Goal: Task Accomplishment & Management: Manage account settings

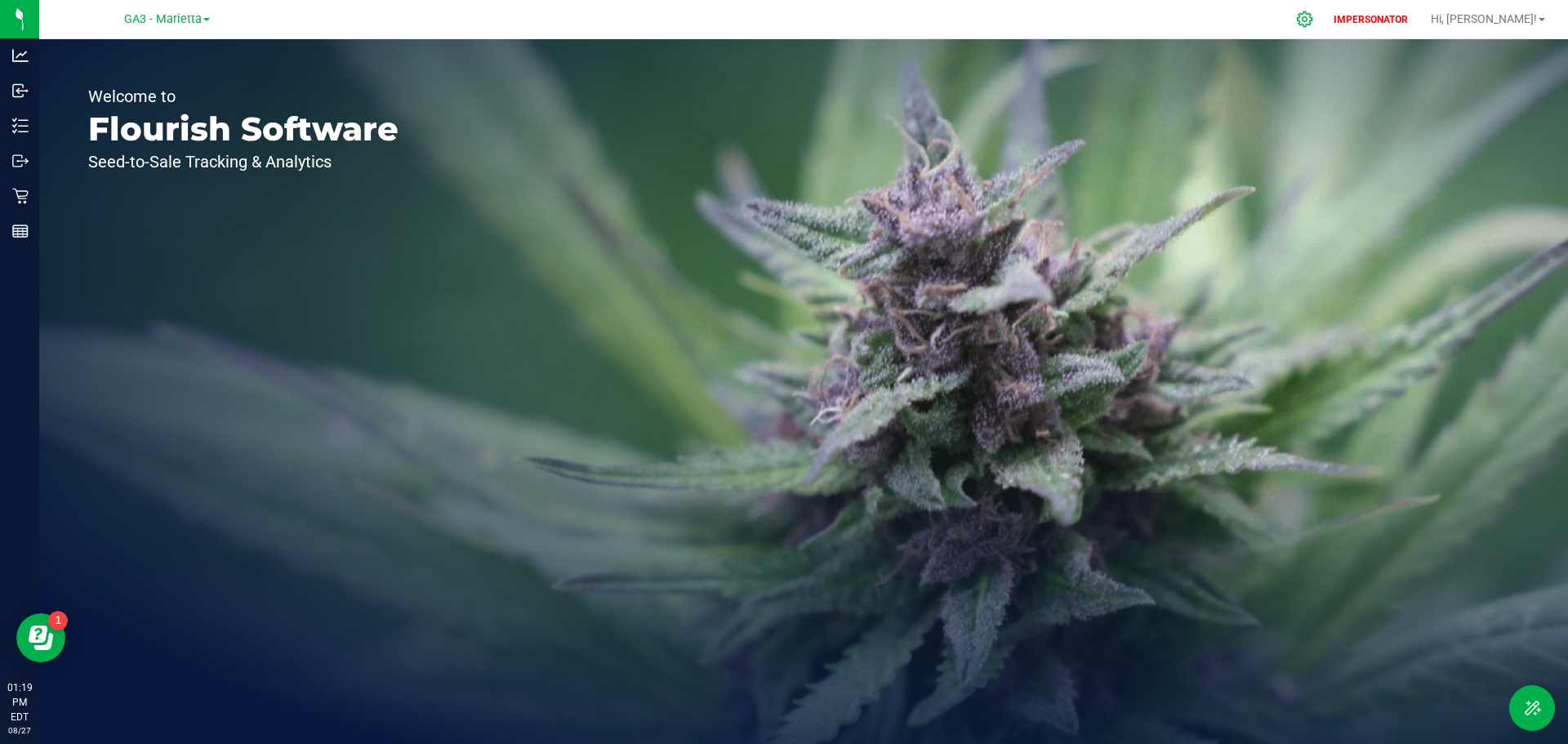
click at [1326, 19] on div at bounding box center [1304, 19] width 41 height 35
click at [1313, 22] on icon at bounding box center [1305, 19] width 17 height 17
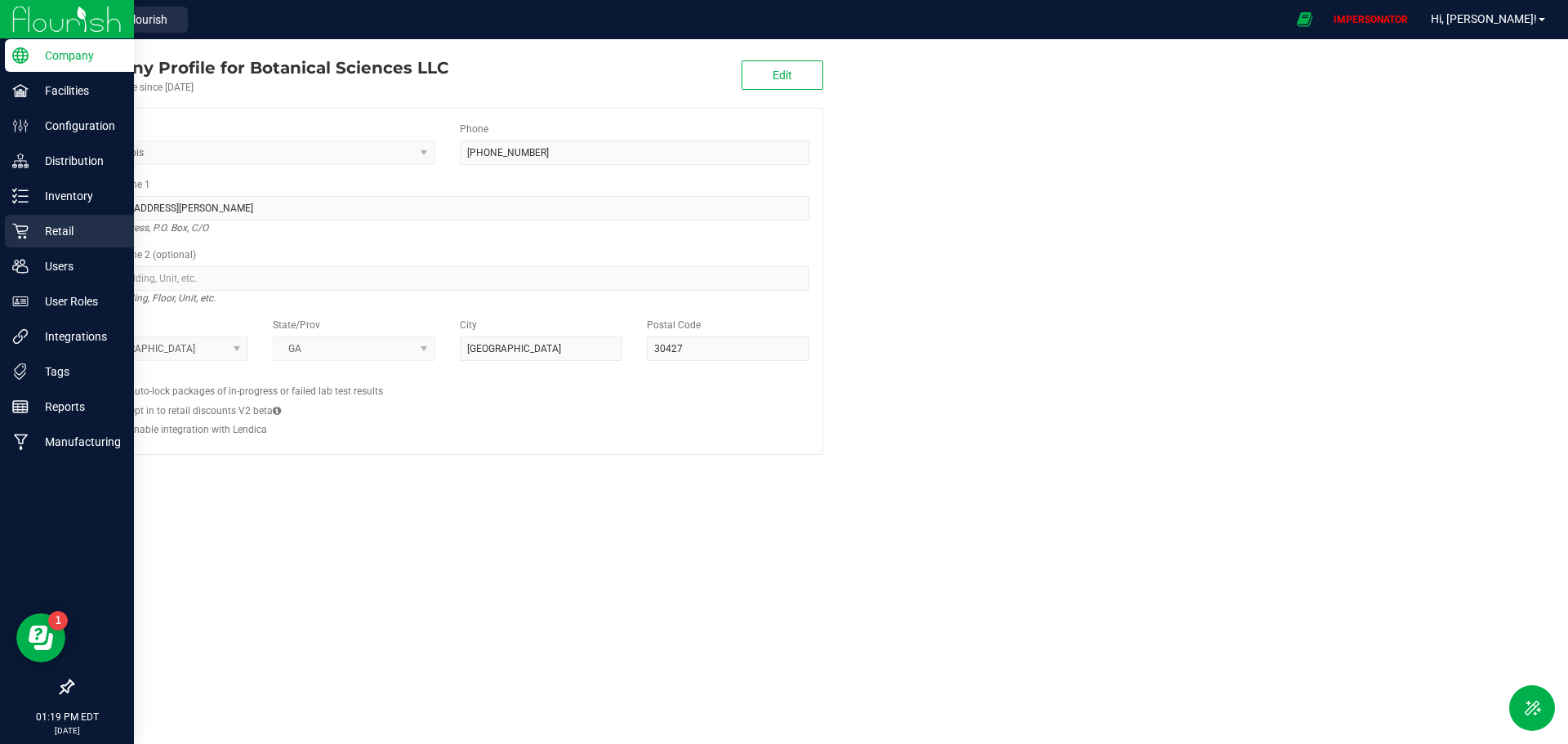
click at [65, 241] on div "Retail" at bounding box center [69, 232] width 129 height 33
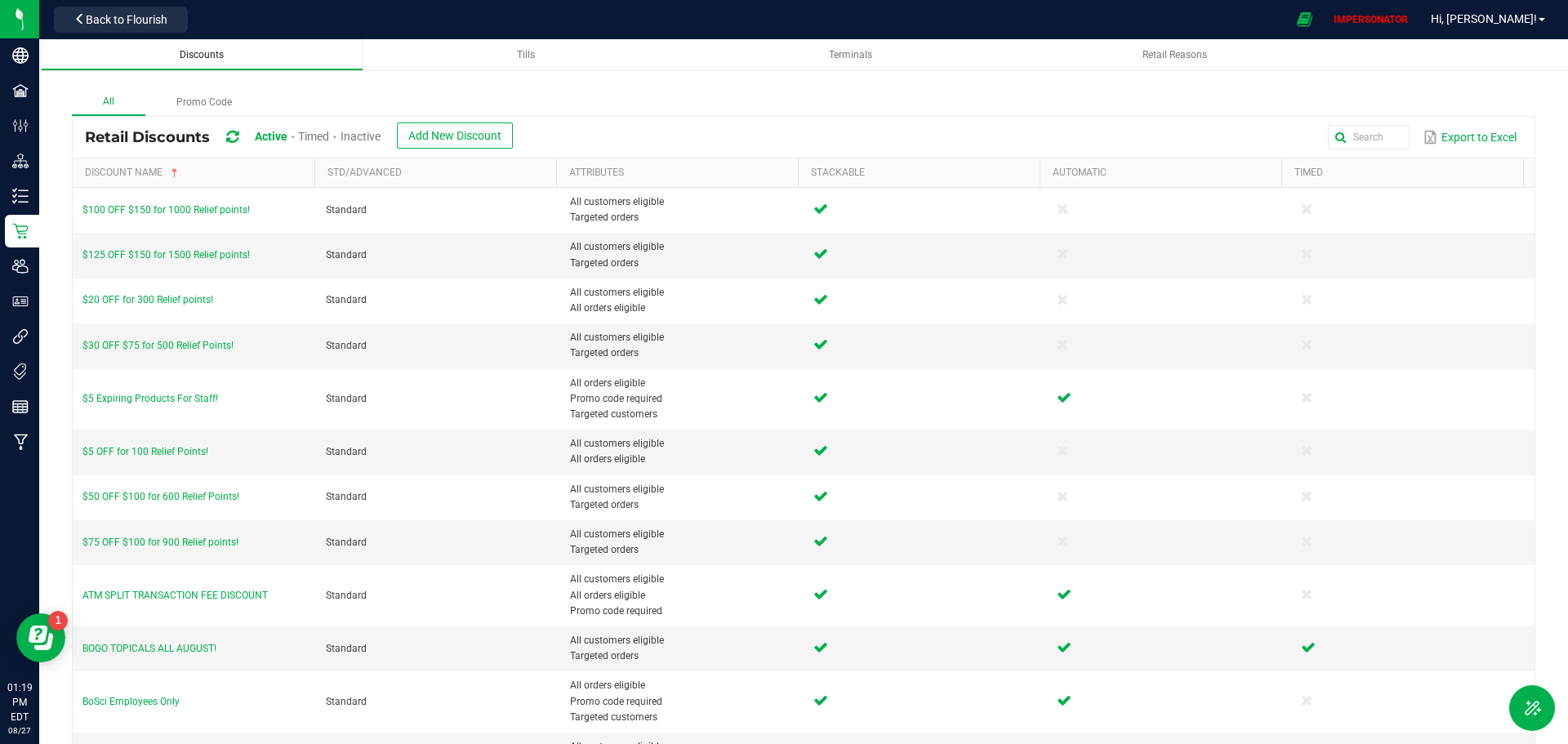
click at [202, 55] on span "Discounts" at bounding box center [201, 54] width 44 height 11
click at [1342, 149] on input "text" at bounding box center [1170, 137] width 479 height 24
paste input "HIGH DOSE DEAL 2 for 120"
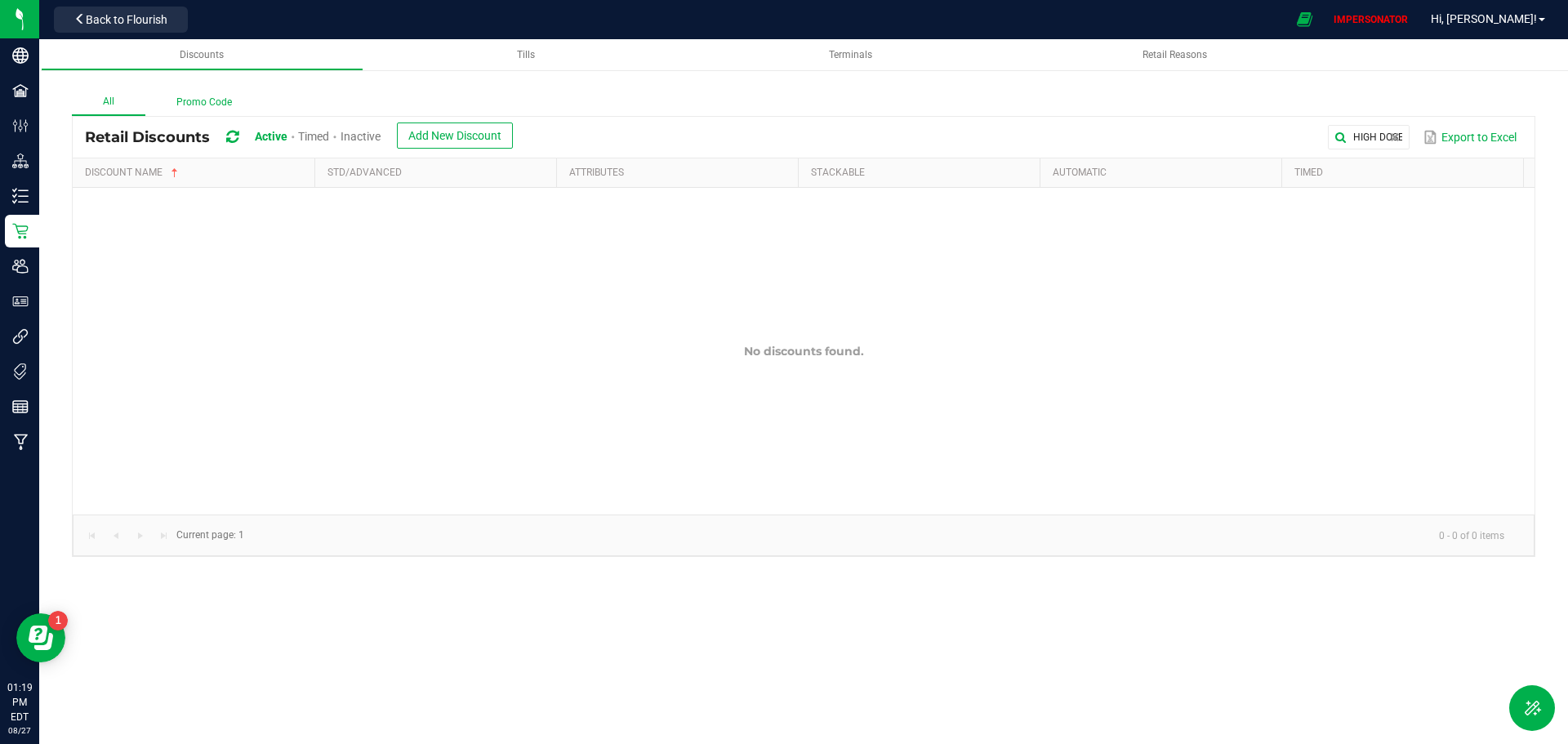
click at [204, 106] on label "Promo Code" at bounding box center [204, 102] width 118 height 25
click at [0, 0] on input "Promo Code" at bounding box center [0, 0] width 0 height 0
click at [360, 141] on span "Inactive" at bounding box center [360, 136] width 40 height 13
click at [313, 139] on span "Timed" at bounding box center [312, 136] width 31 height 13
click at [261, 139] on span "Active" at bounding box center [271, 136] width 31 height 13
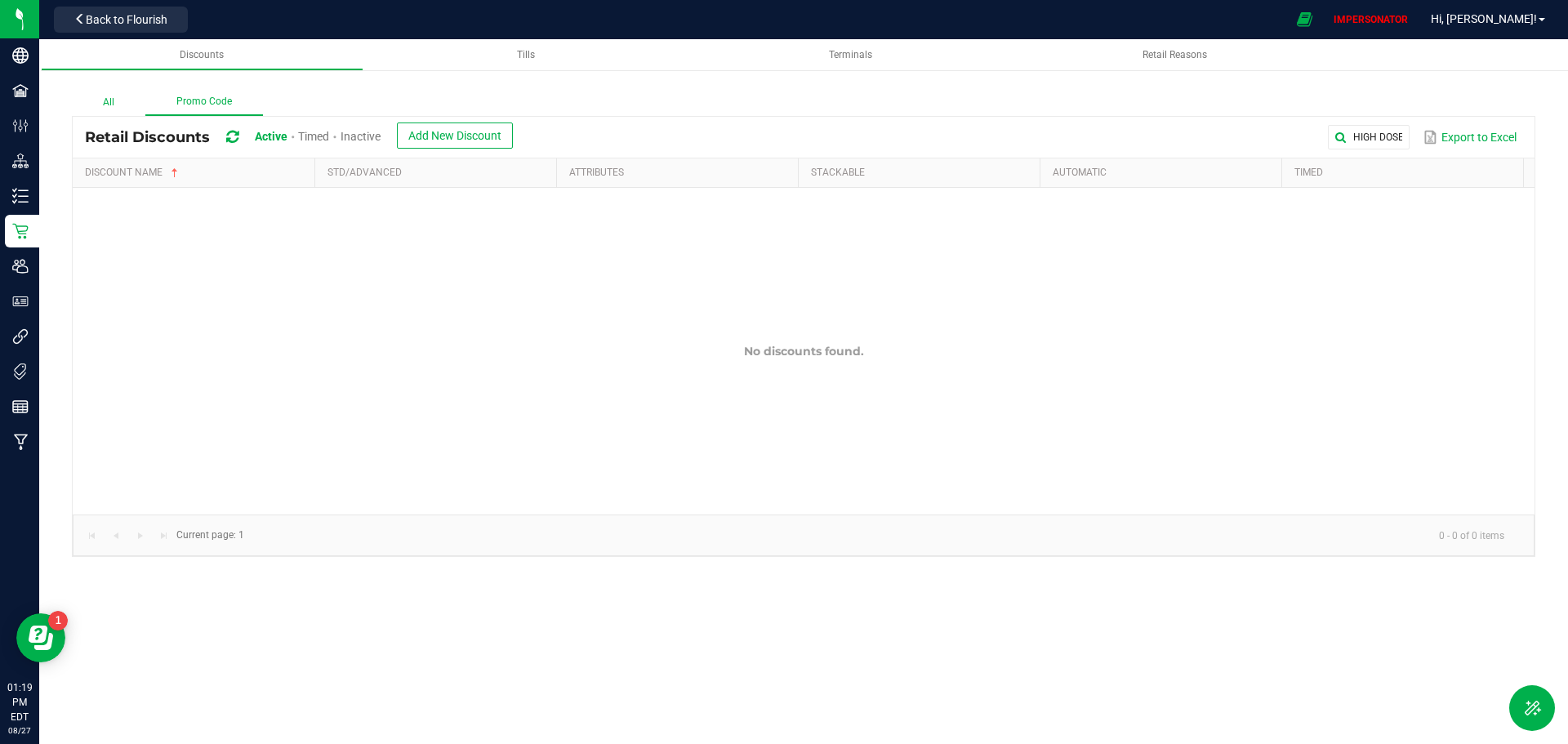
click at [112, 107] on label "All" at bounding box center [108, 102] width 73 height 25
click at [0, 0] on input "All" at bounding box center [0, 0] width 0 height 0
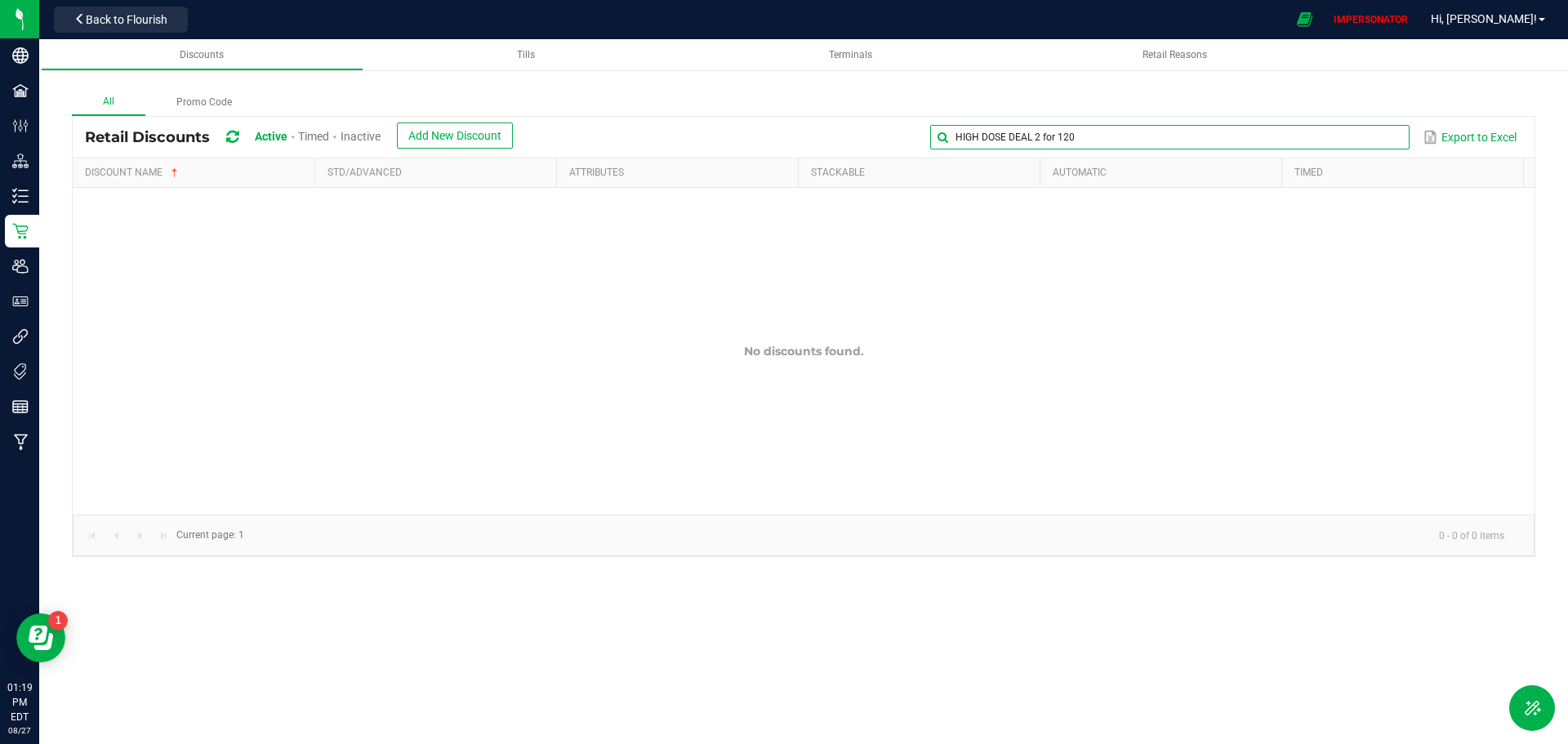
click at [1367, 131] on input "HIGH DOSE DEAL 2 for 120" at bounding box center [1170, 137] width 479 height 24
drag, startPoint x: 1275, startPoint y: 133, endPoint x: 1028, endPoint y: 136, distance: 247.0
click at [1028, 136] on input "HIGH DOSE DEAL 2 for 120" at bounding box center [1170, 137] width 479 height 24
type input "H"
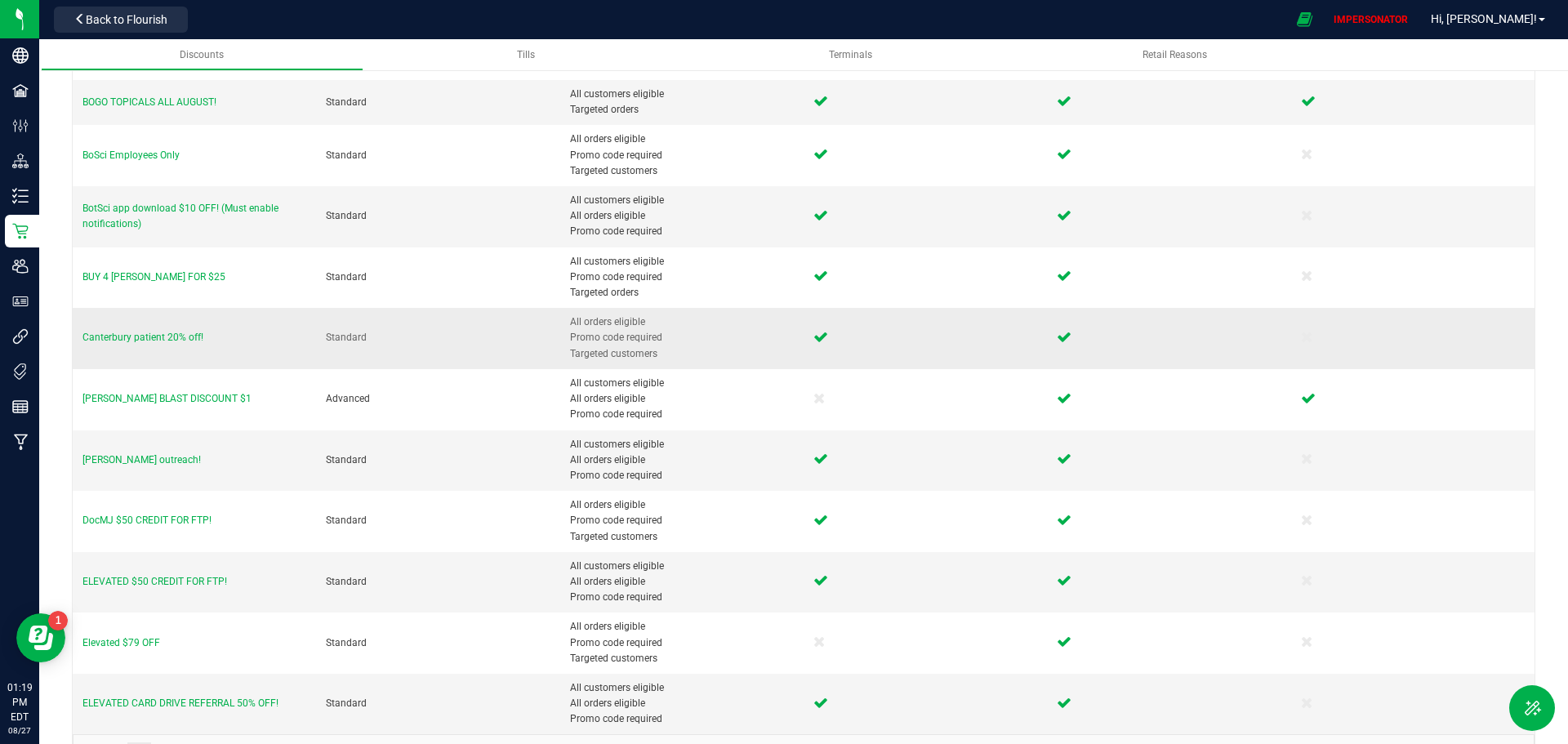
scroll to position [595, 0]
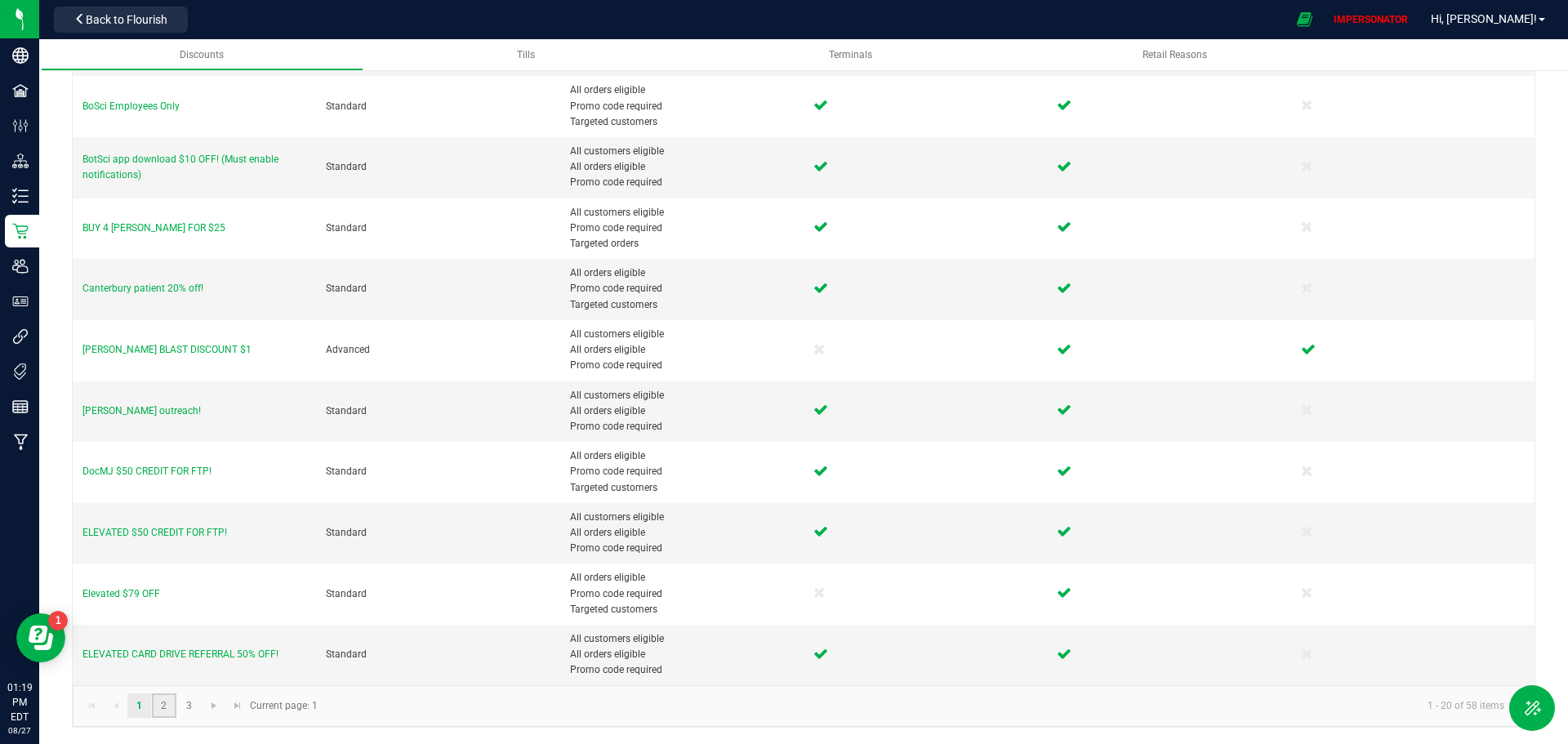
click at [163, 709] on link "2" at bounding box center [163, 705] width 23 height 24
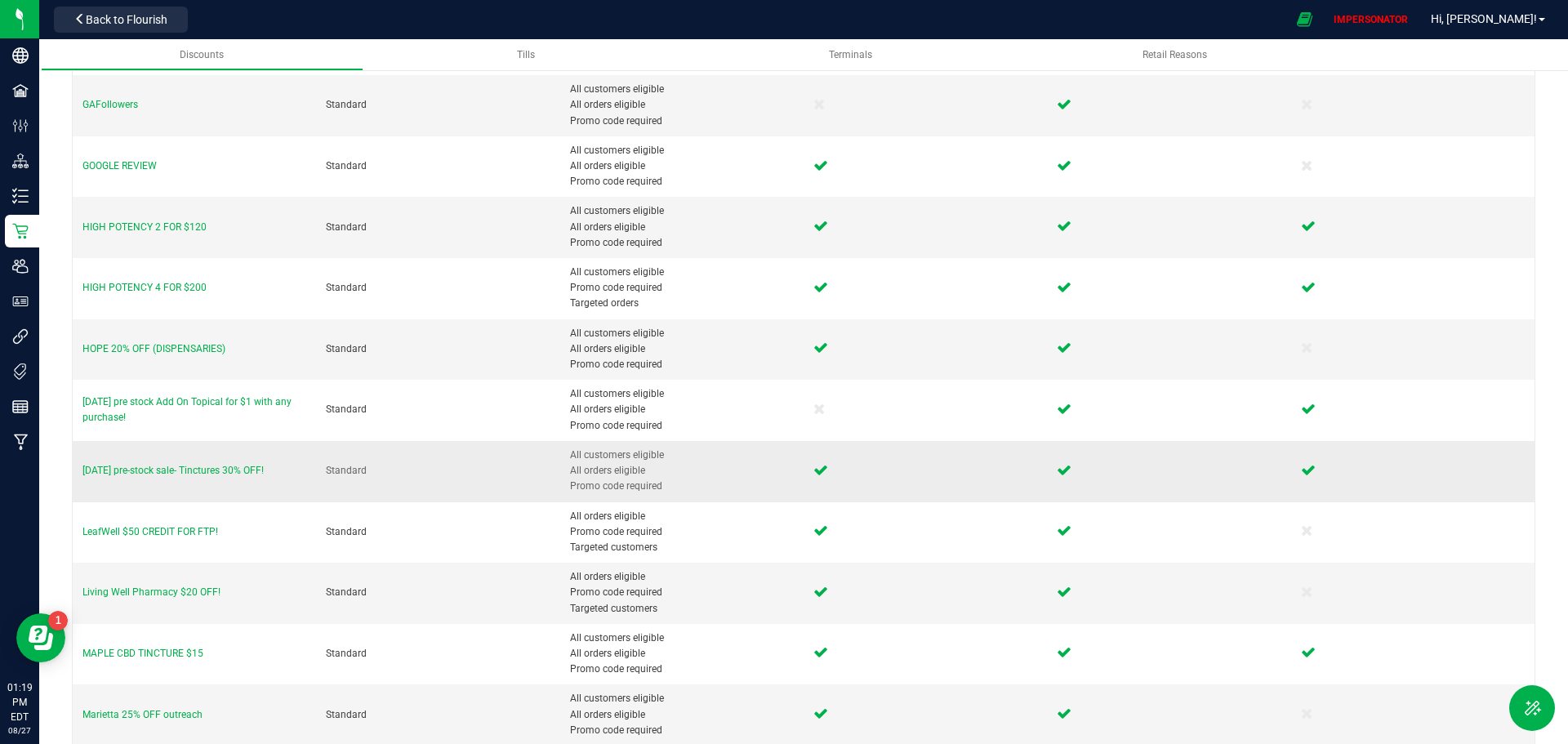
scroll to position [432, 0]
click at [164, 229] on span "HIGH POTENCY 2 FOR $120" at bounding box center [144, 227] width 124 height 11
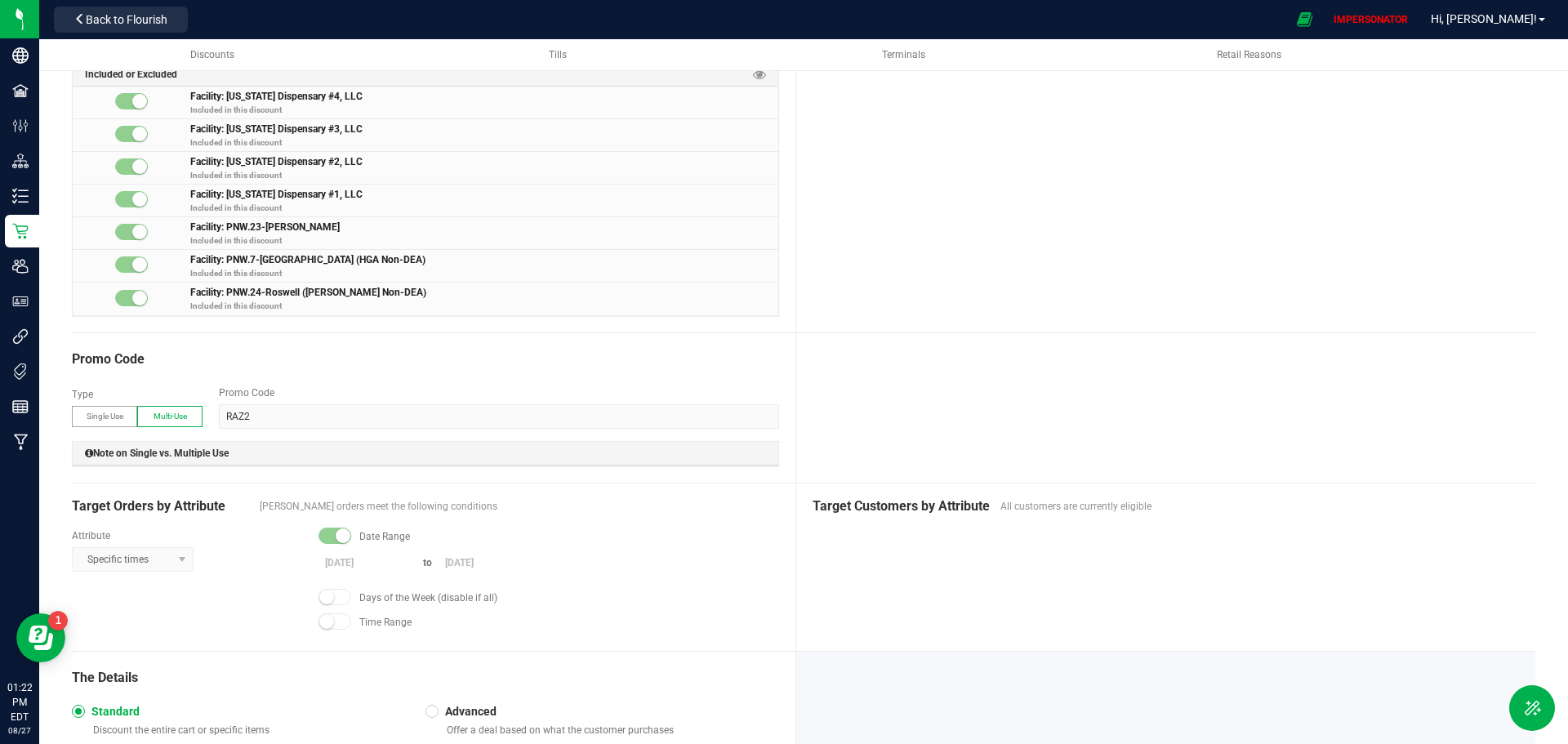
scroll to position [251, 0]
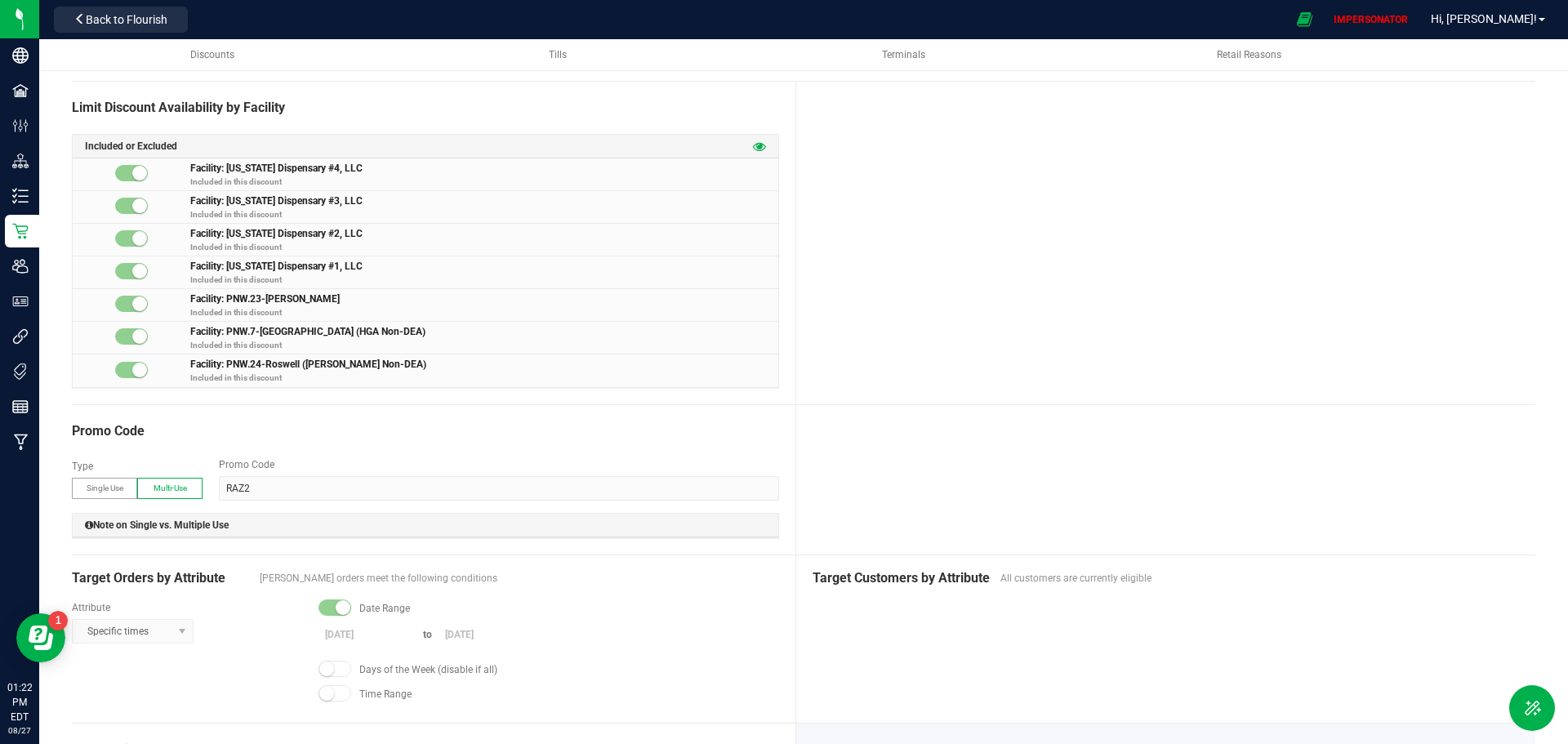
click at [753, 147] on icon at bounding box center [759, 146] width 13 height 13
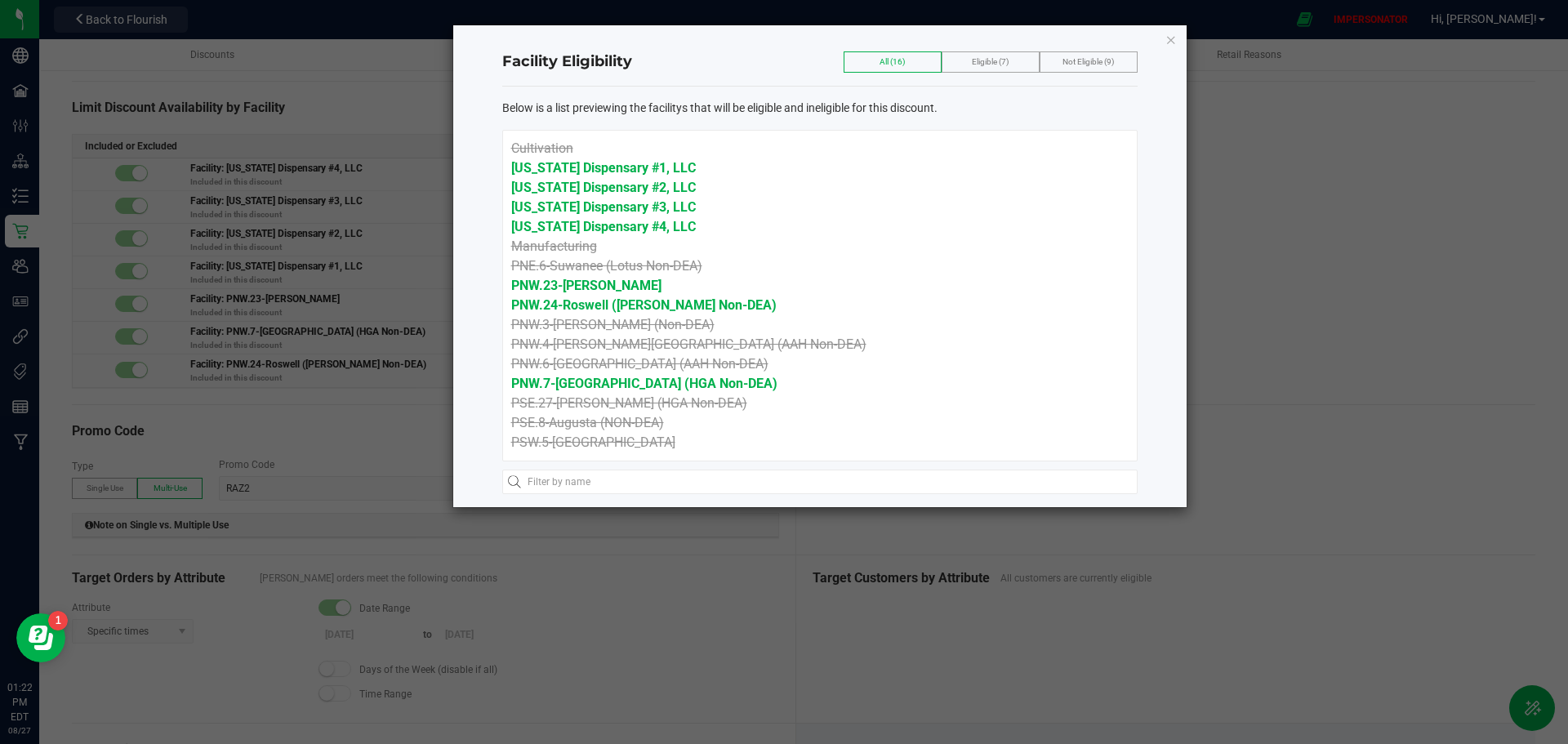
click at [978, 63] on span "Eligible (7)" at bounding box center [991, 61] width 37 height 9
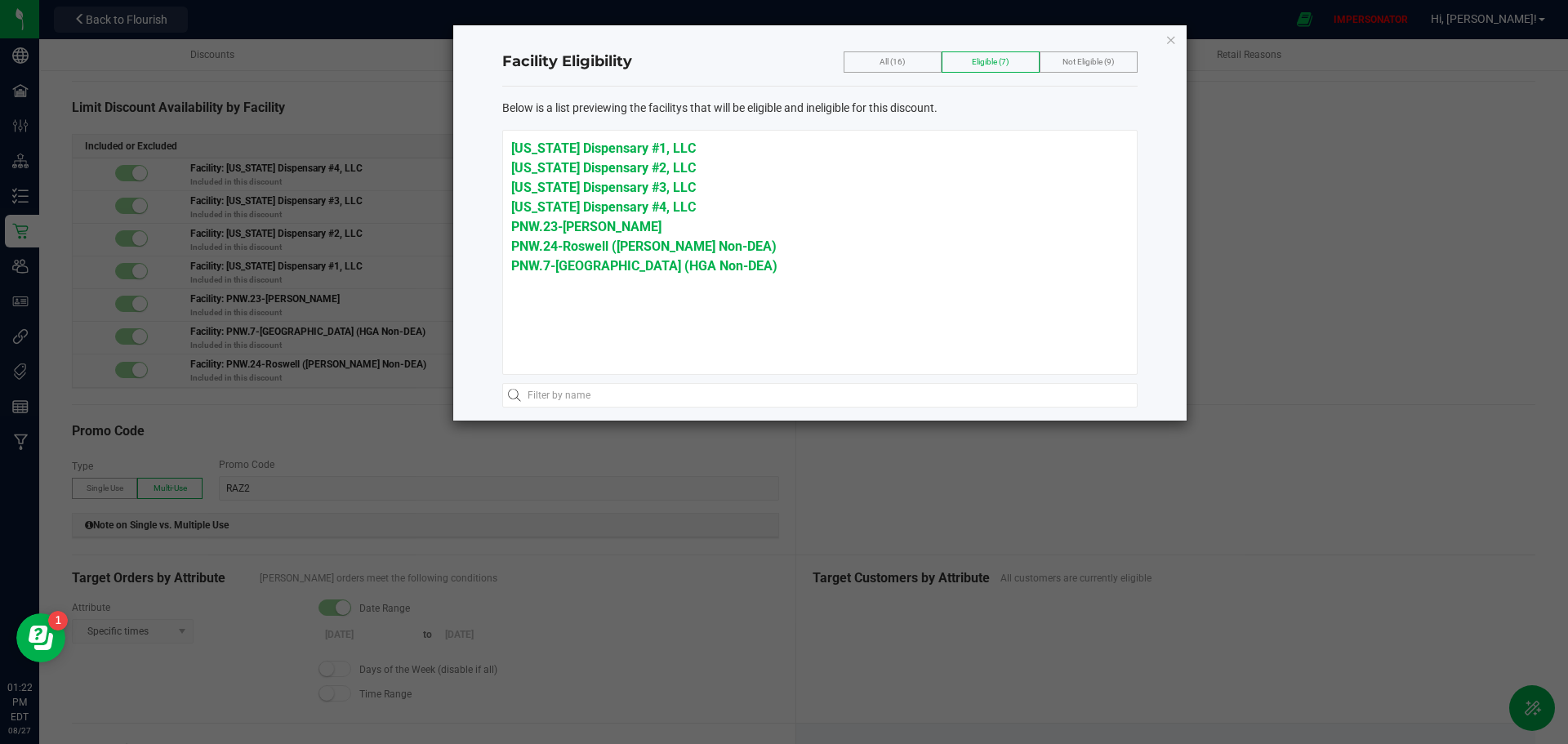
click at [1076, 63] on span "Not Eligible (9)" at bounding box center [1088, 61] width 52 height 9
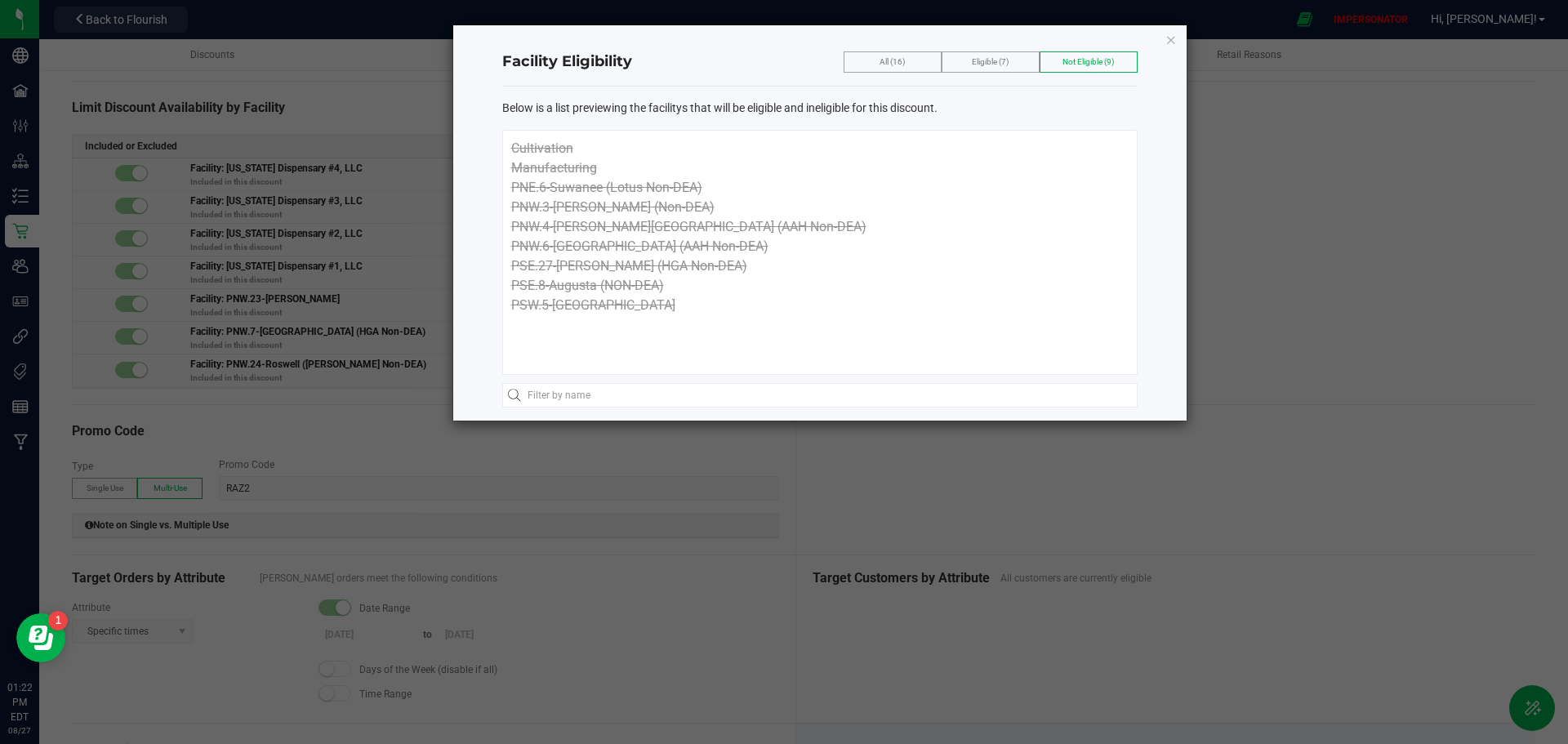
click at [998, 64] on span "Eligible (7)" at bounding box center [991, 61] width 37 height 9
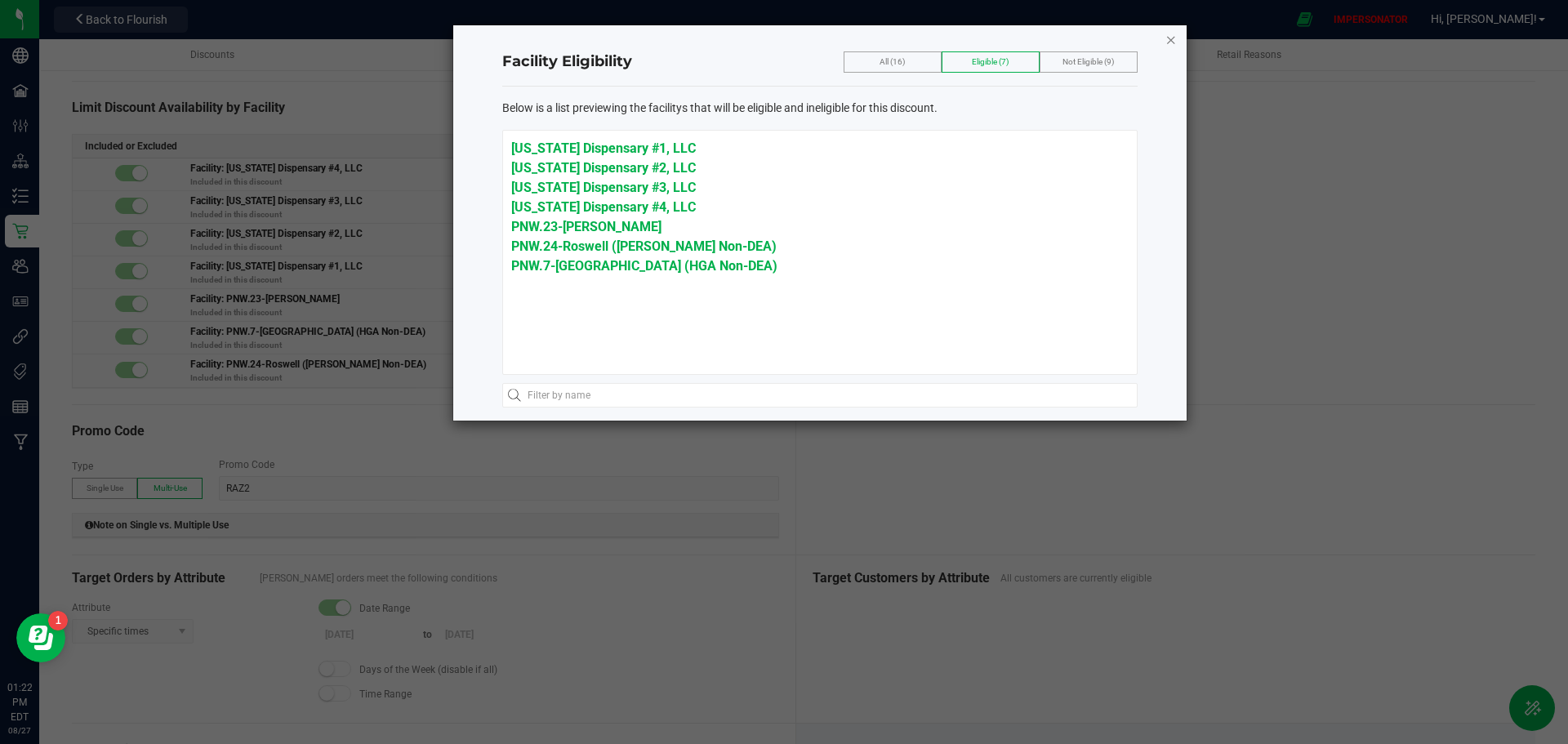
click at [1171, 41] on icon "button" at bounding box center [1170, 39] width 11 height 20
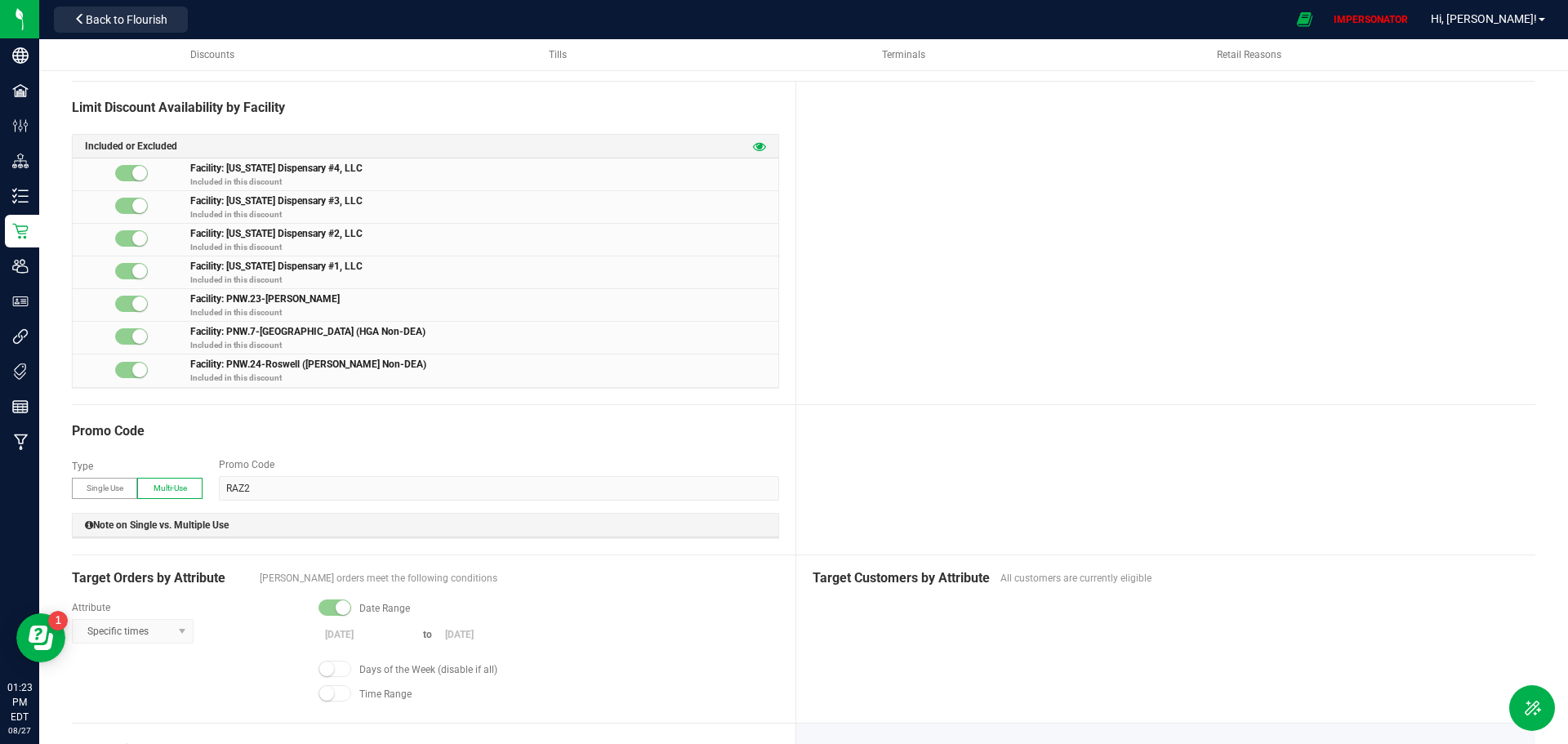
click at [754, 148] on icon at bounding box center [759, 146] width 13 height 13
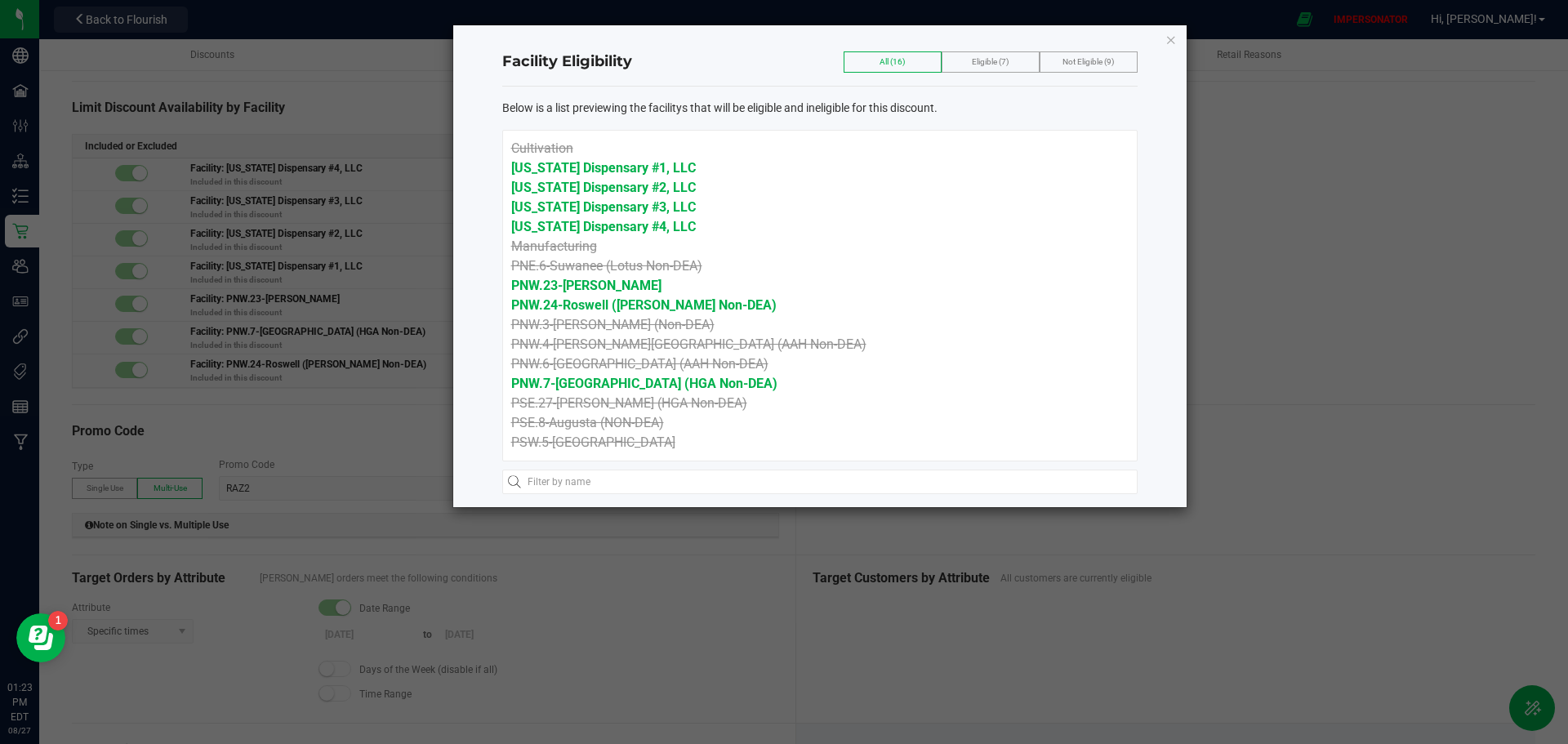
click at [575, 325] on span "PNW.3-[PERSON_NAME] (Non-DEA)" at bounding box center [613, 325] width 203 height 16
click at [577, 307] on span "PNW.24-Roswell ([PERSON_NAME] Non-DEA)" at bounding box center [644, 305] width 265 height 16
click at [577, 321] on span "PNW.3-[PERSON_NAME] (Non-DEA)" at bounding box center [613, 325] width 203 height 16
click at [981, 61] on span "Eligible (7)" at bounding box center [991, 61] width 37 height 9
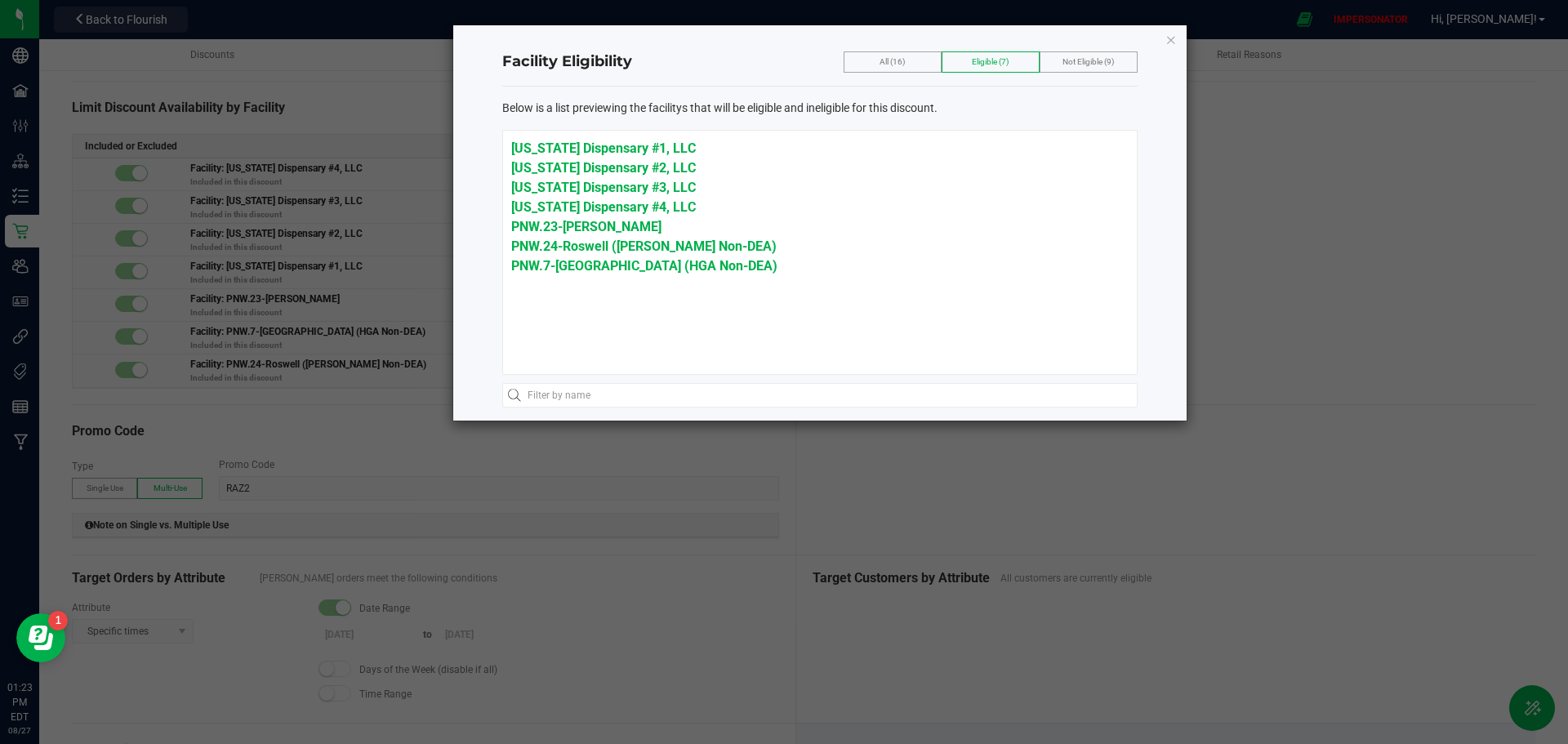
click at [1068, 62] on span "Not Eligible (9)" at bounding box center [1088, 61] width 52 height 9
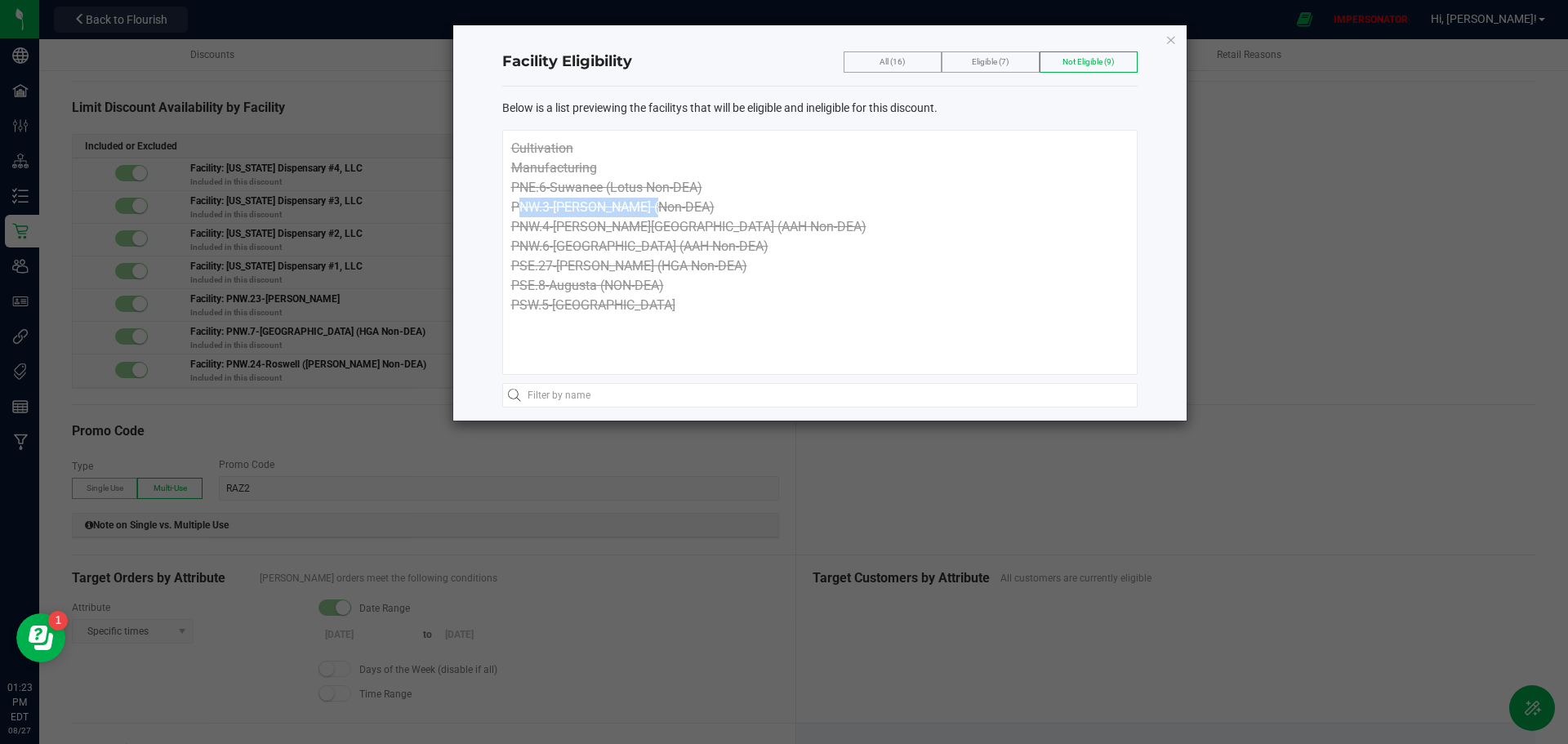
drag, startPoint x: 641, startPoint y: 208, endPoint x: 500, endPoint y: 209, distance: 141.0
click at [500, 209] on div "Facility Eligibility All (16) Eligible (7) Not Eligible (9) Below is a list pre…" at bounding box center [819, 222] width 734 height 395
click at [590, 350] on div "Cultivation Manufacturing PNE.6-Suwanee (Lotus Non-DEA) PNW.3-Dalton (Non-DEA) …" at bounding box center [819, 251] width 635 height 245
click at [1166, 38] on icon "button" at bounding box center [1170, 39] width 11 height 20
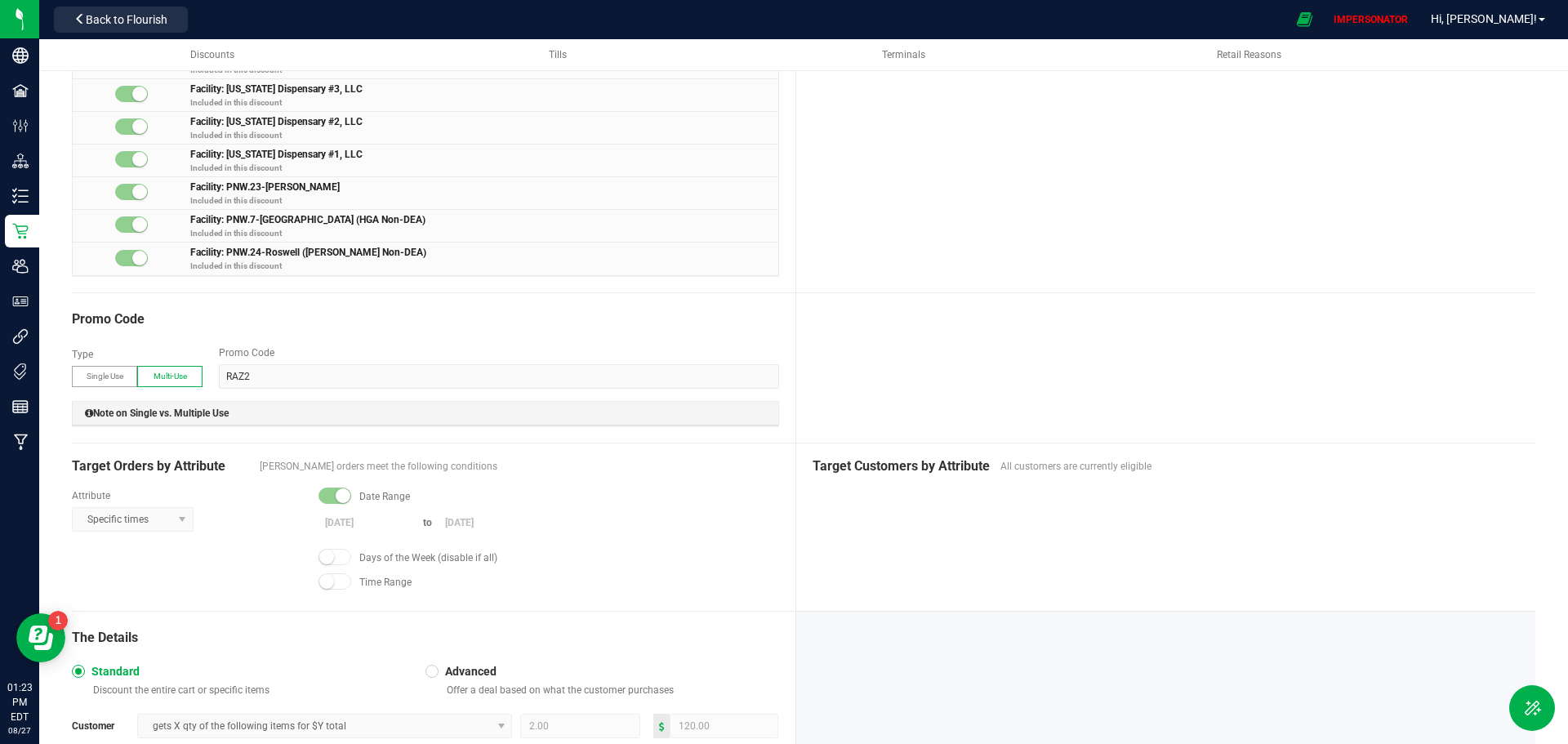
scroll to position [0, 0]
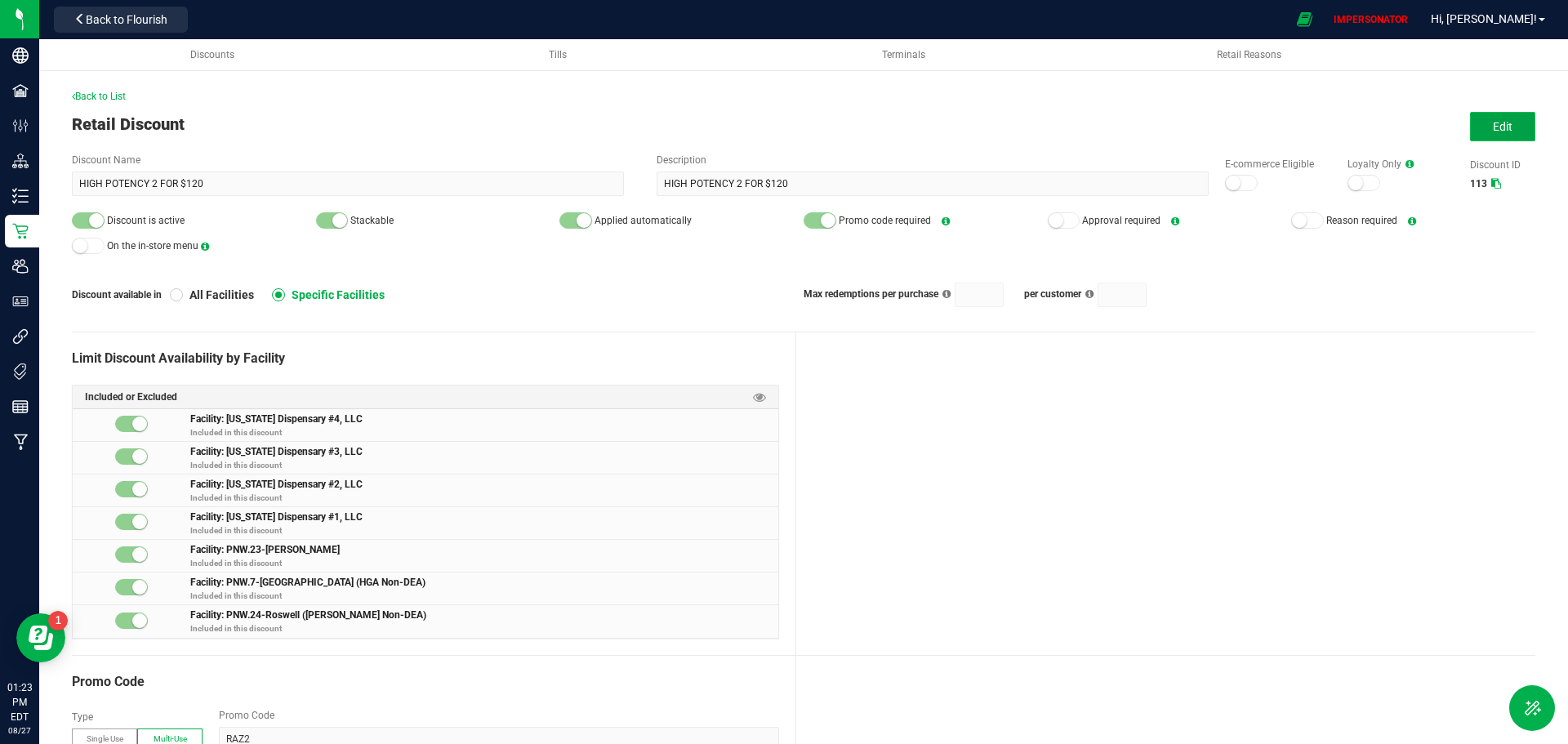
click at [1510, 126] on button "Edit" at bounding box center [1503, 126] width 66 height 29
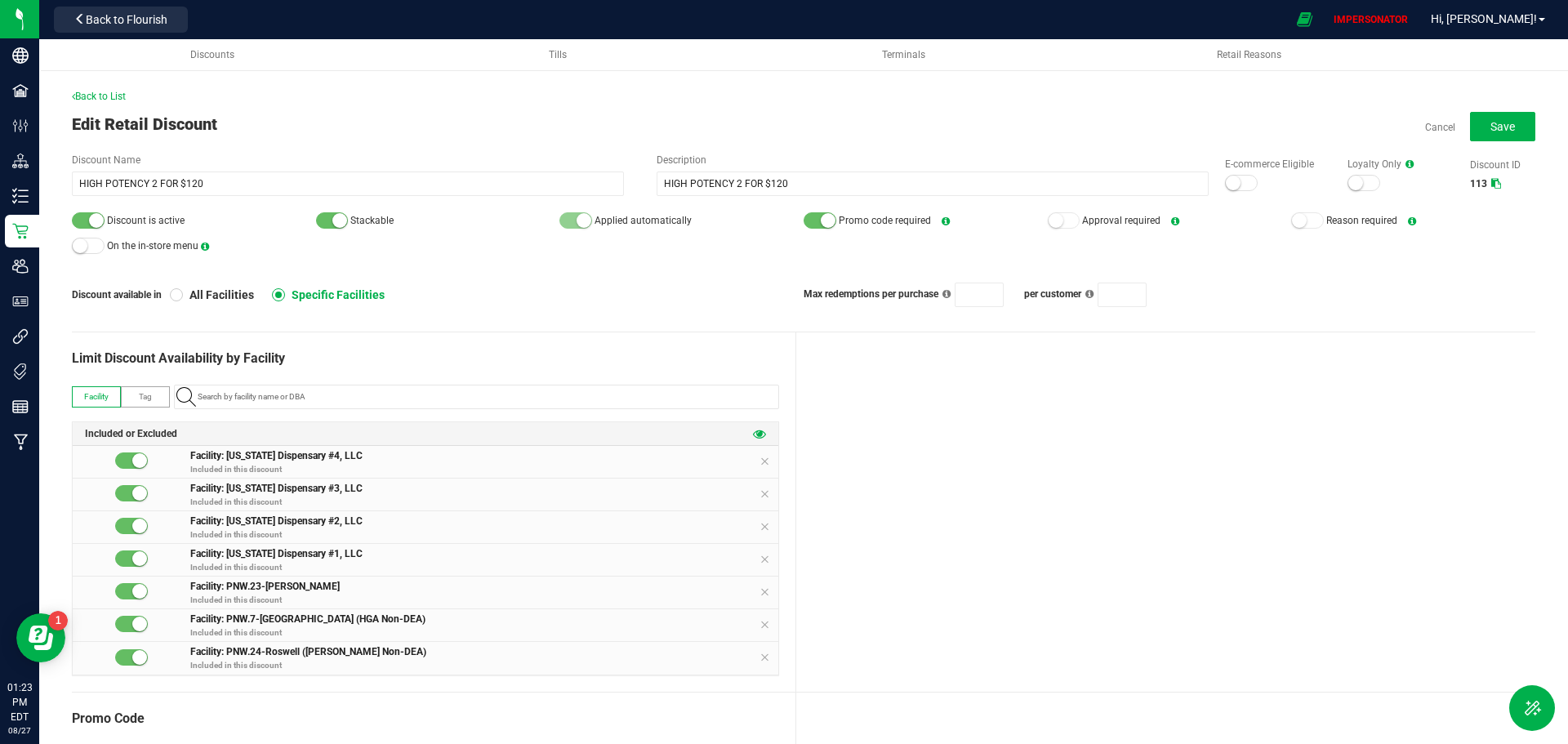
click at [753, 436] on icon at bounding box center [759, 433] width 13 height 13
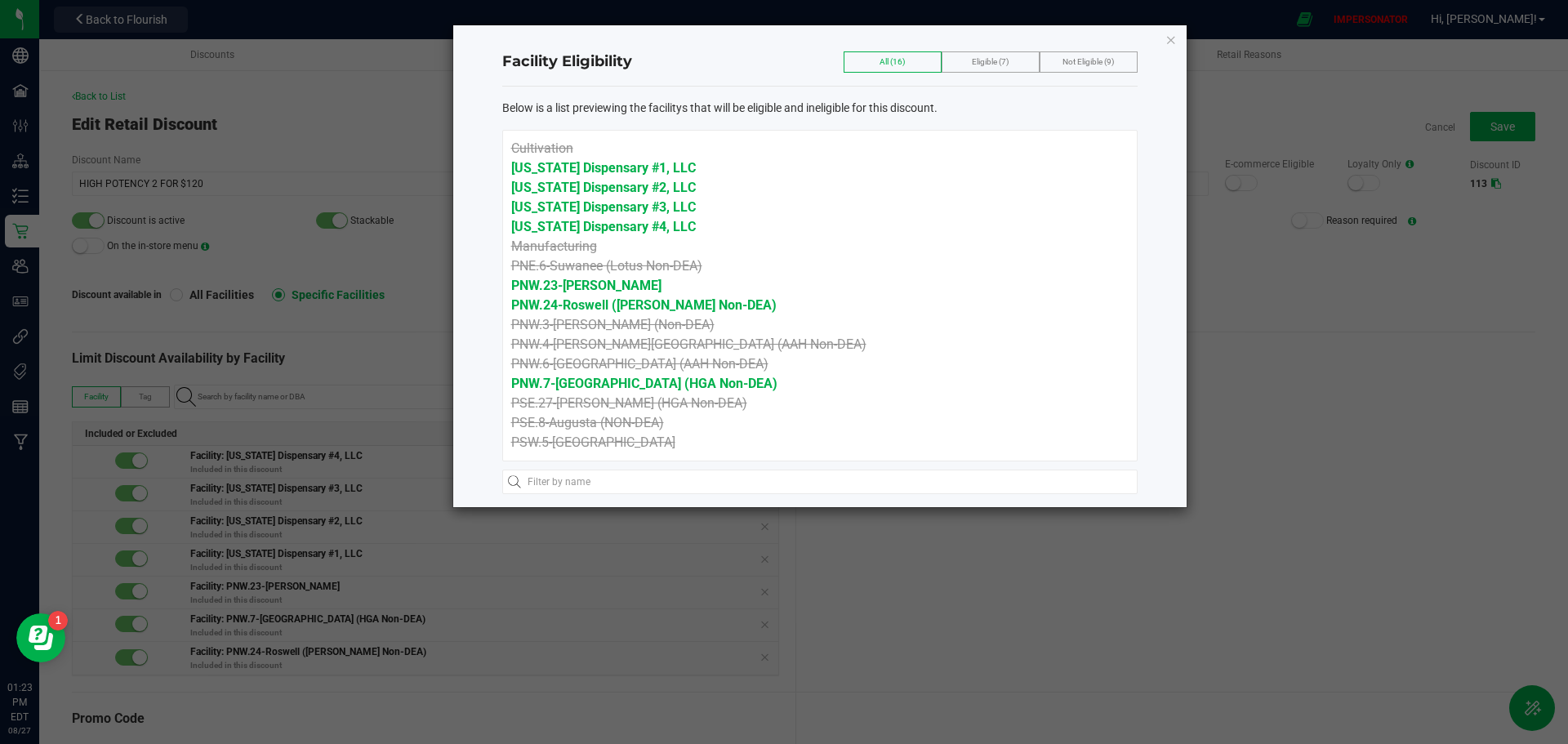
click at [725, 51] on div "Facility Eligibility All (16) Eligible (7) Not Eligible (9)" at bounding box center [819, 62] width 635 height 48
click at [1170, 38] on icon "button" at bounding box center [1170, 39] width 11 height 20
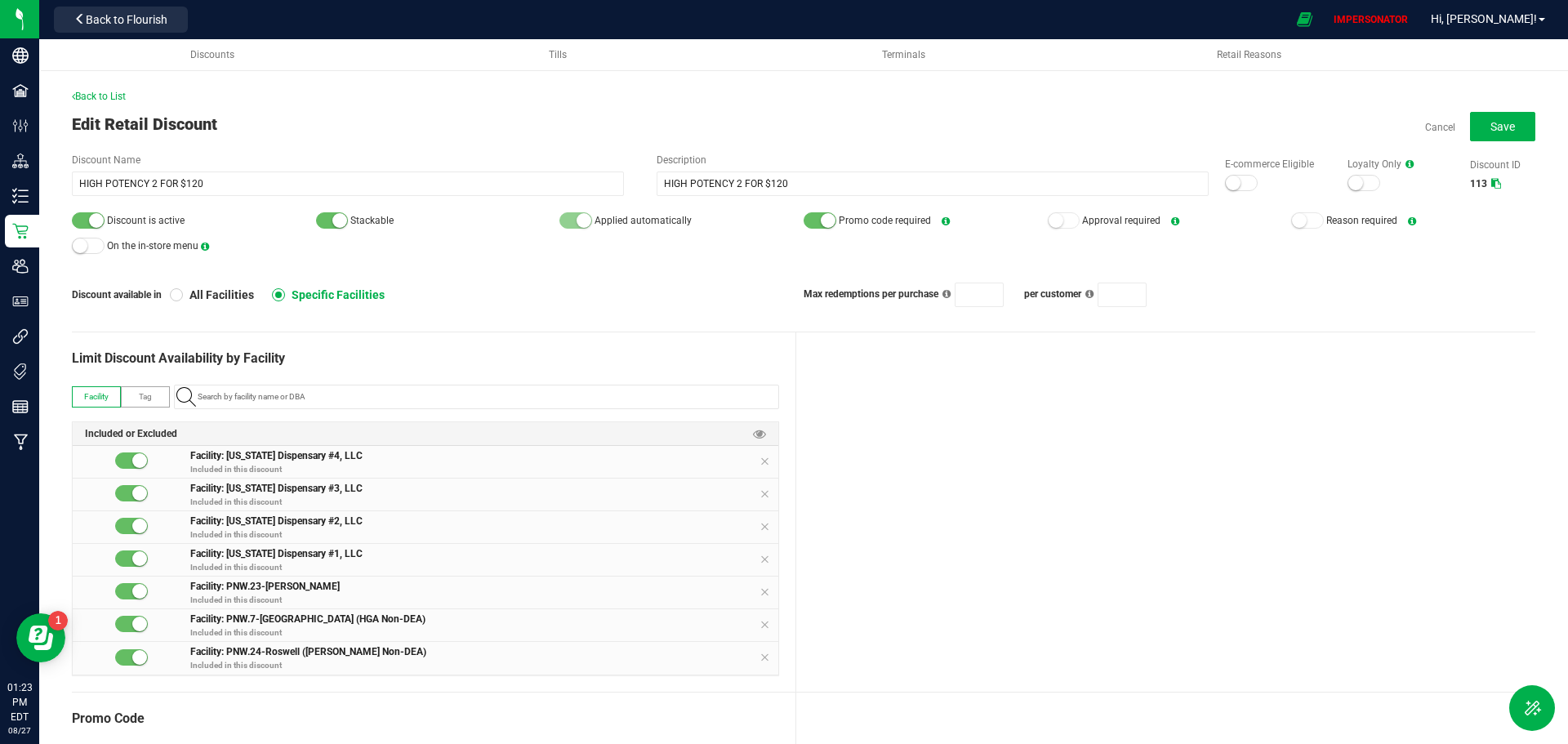
click at [86, 89] on div "Back to List" at bounding box center [803, 96] width 1463 height 15
click at [87, 97] on span "Back to List" at bounding box center [99, 96] width 54 height 11
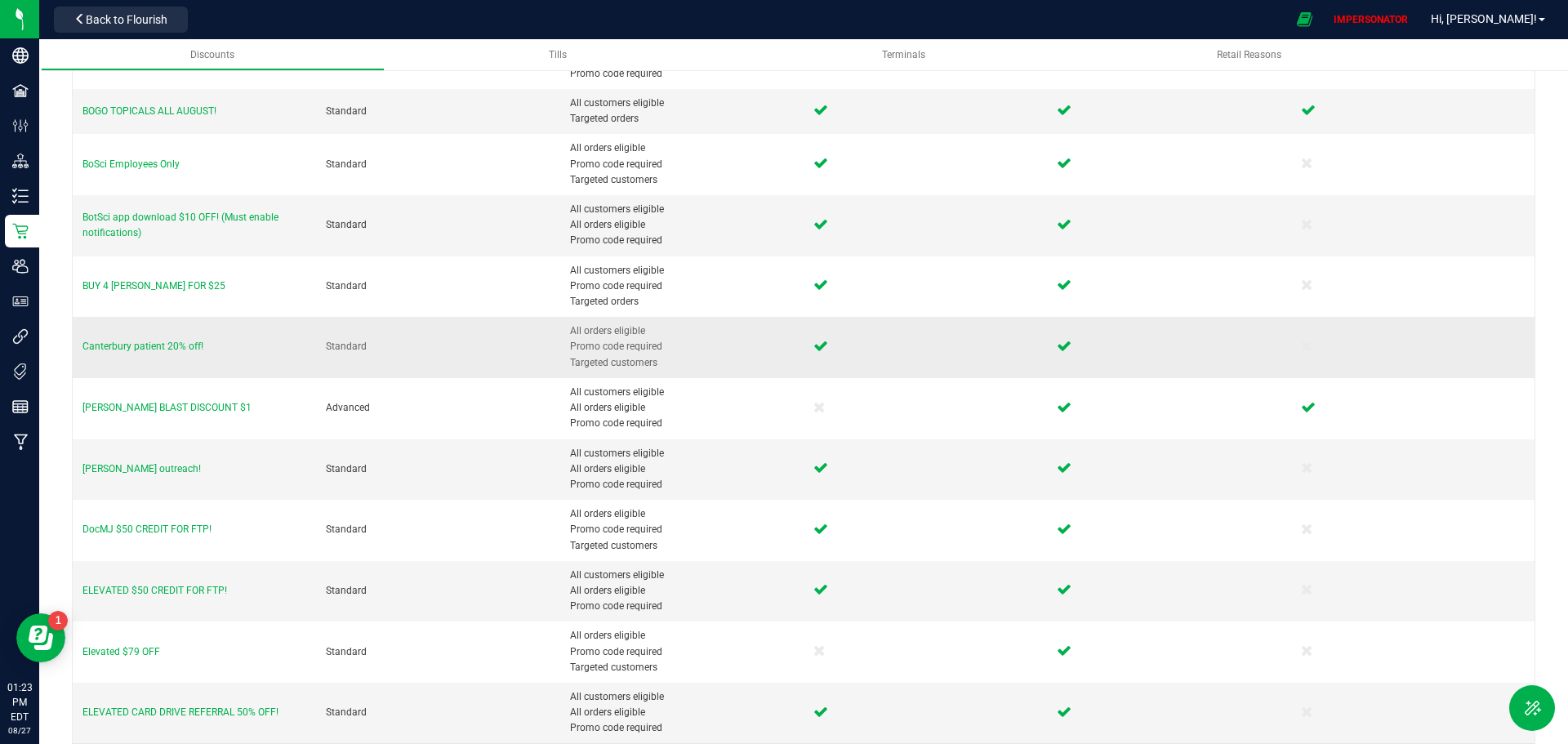
scroll to position [595, 0]
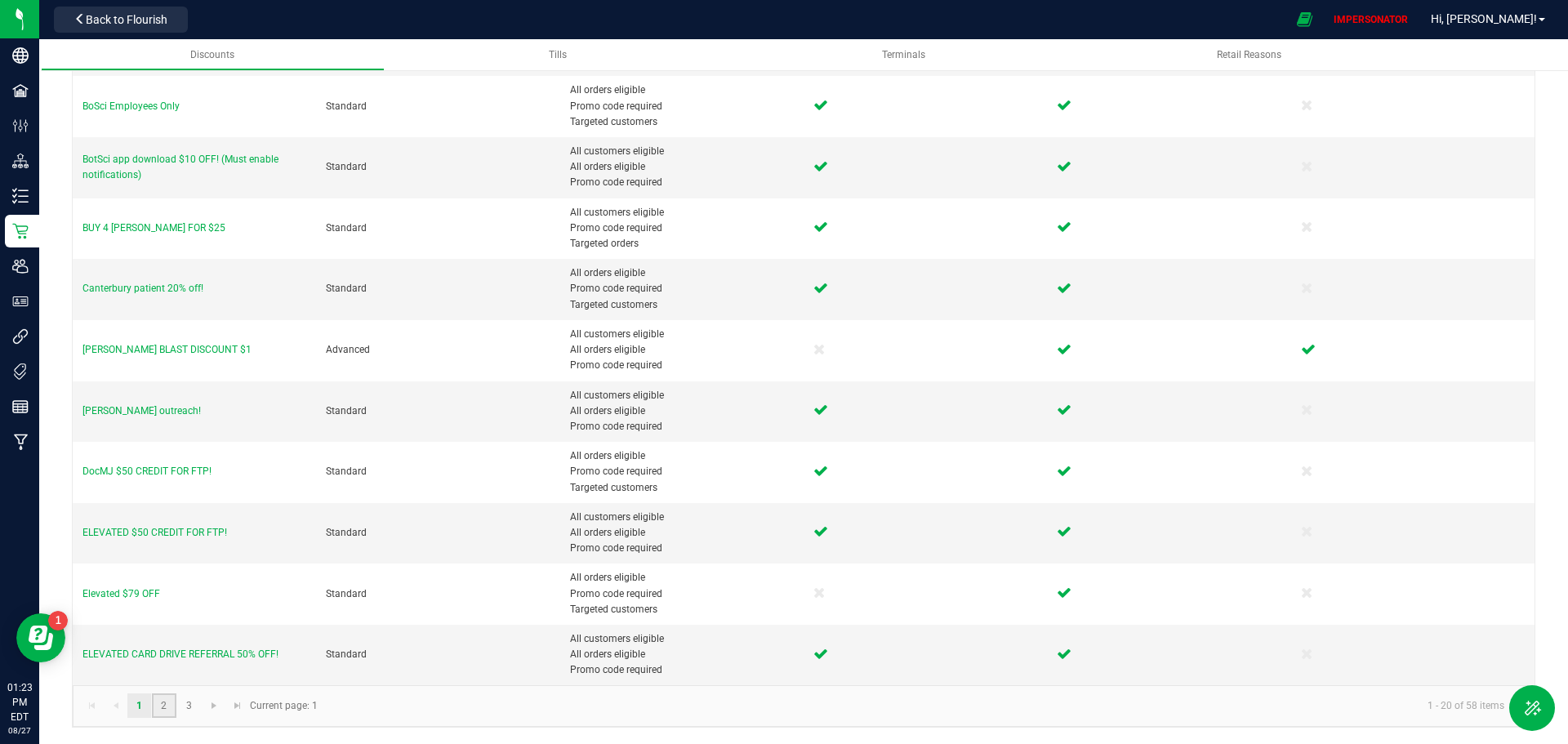
click at [168, 709] on link "2" at bounding box center [163, 705] width 23 height 24
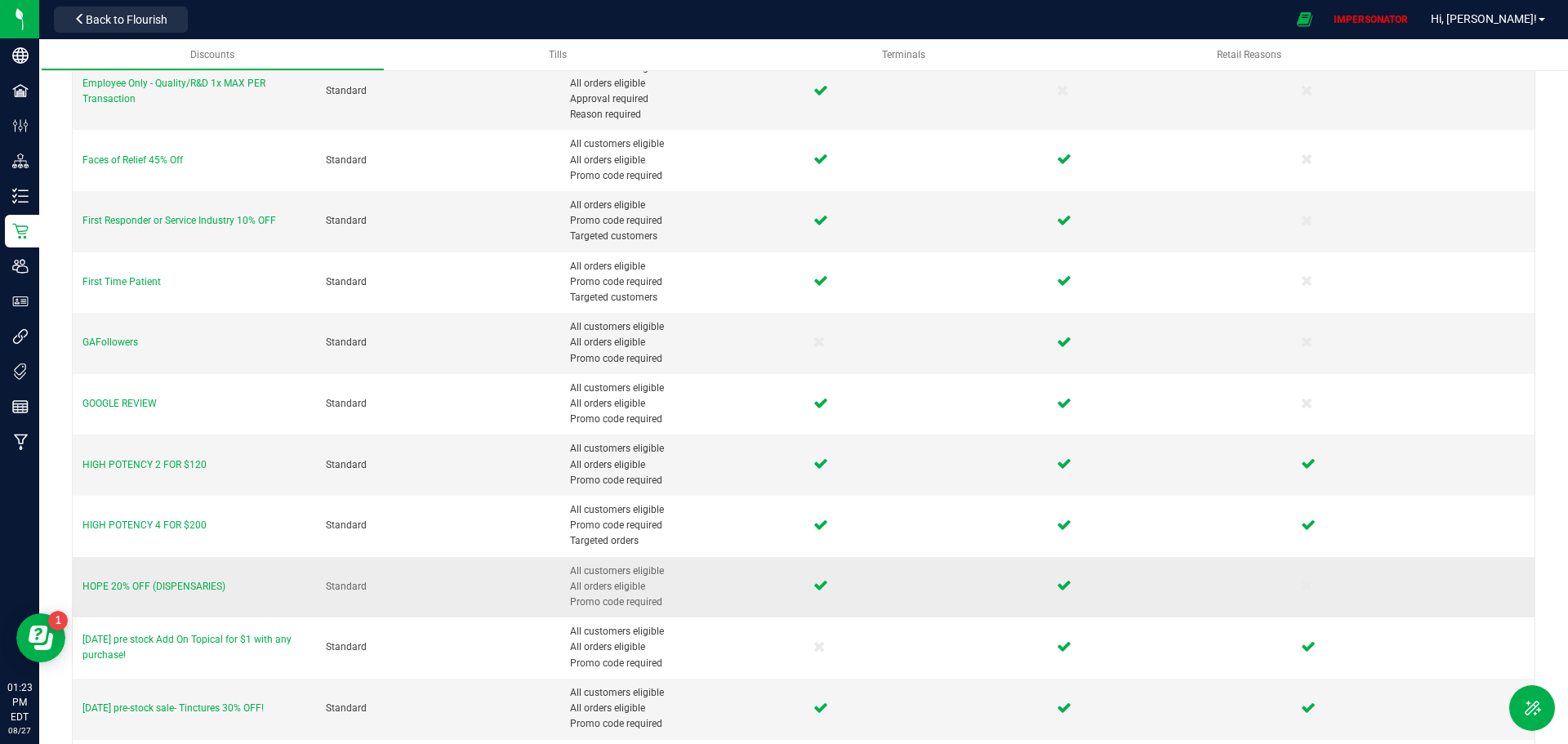
scroll to position [245, 0]
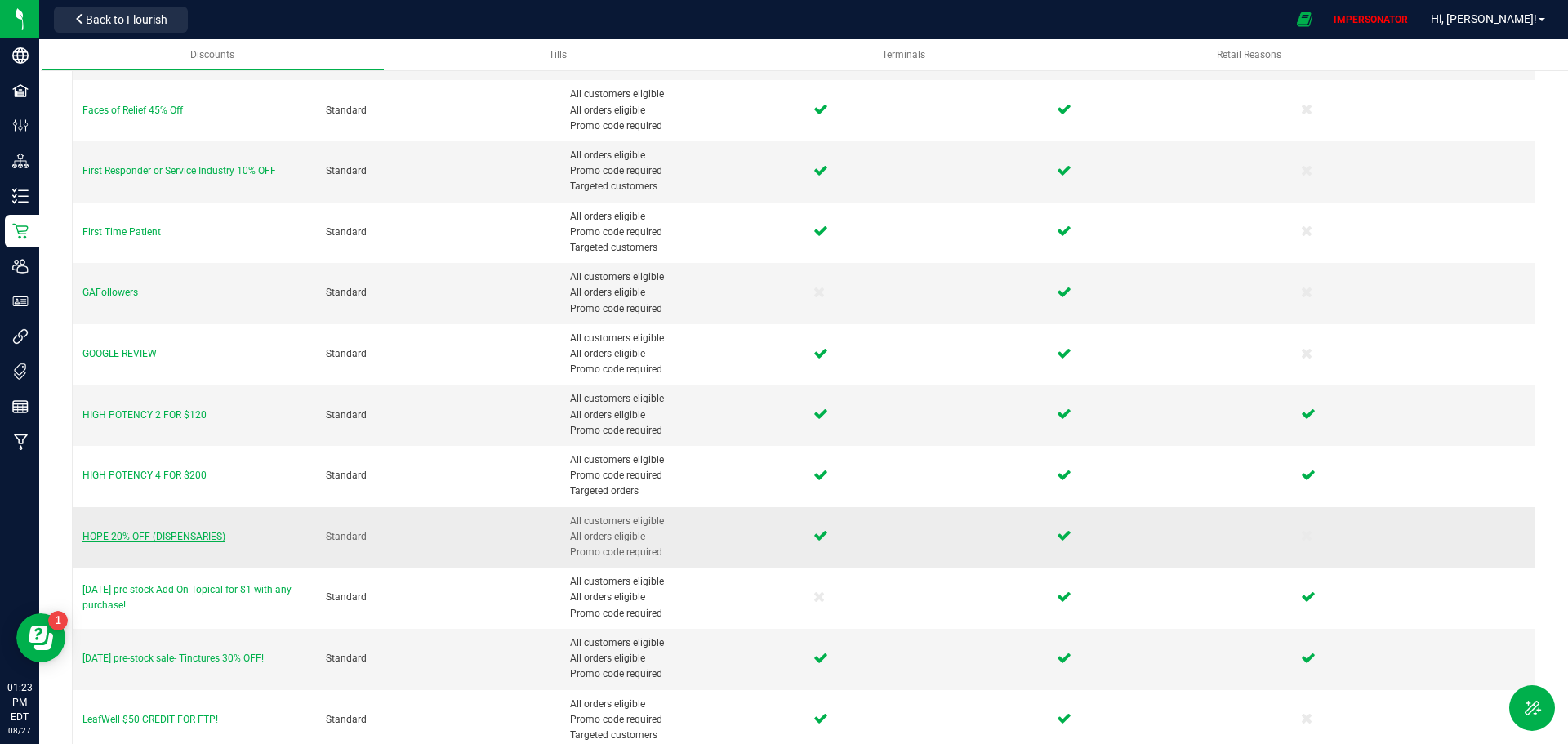
click at [183, 537] on span "HOPE 20% OFF (DISPENSARIES)" at bounding box center [153, 536] width 143 height 11
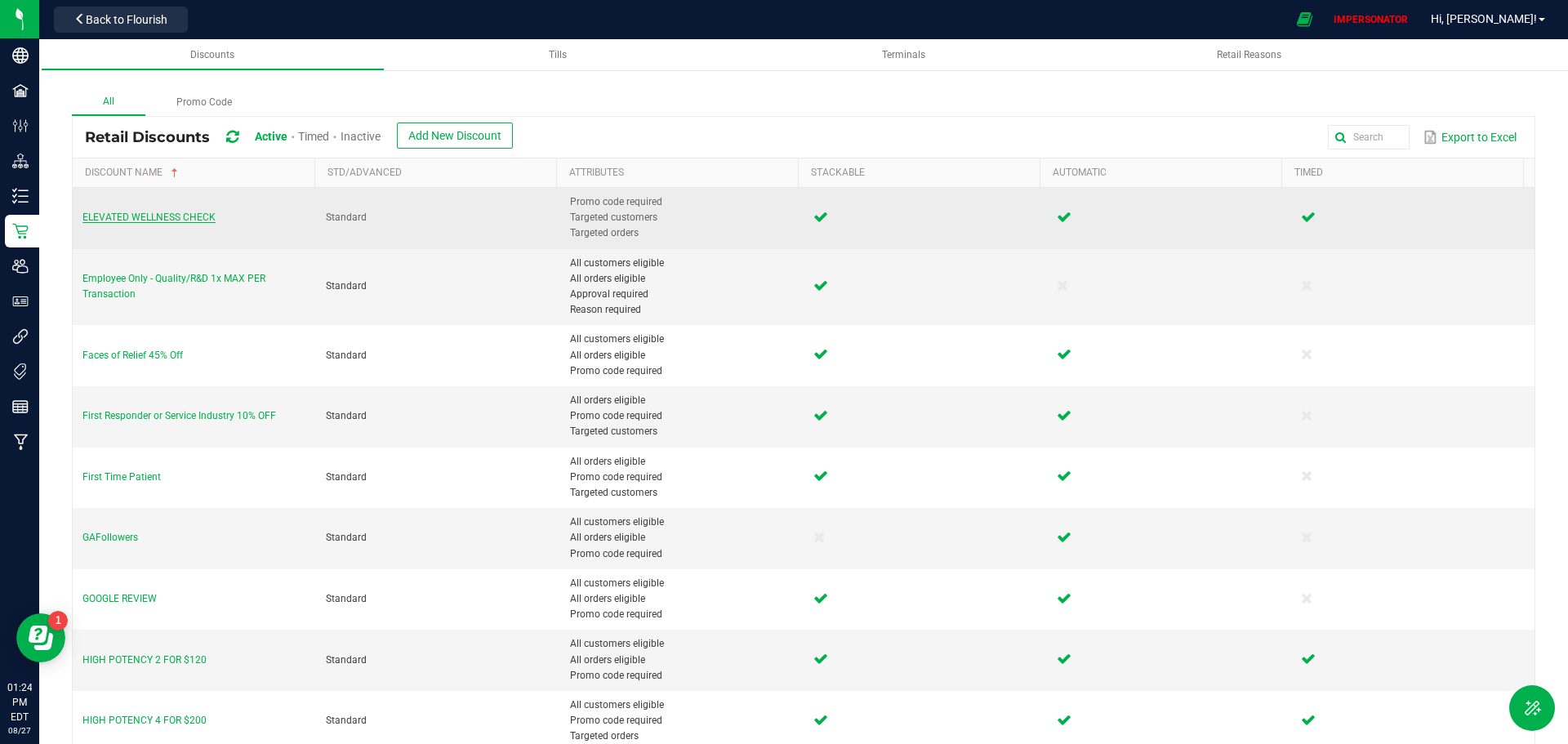
click at [157, 219] on span "ELEVATED WELLNESS CHECK" at bounding box center [149, 217] width 133 height 11
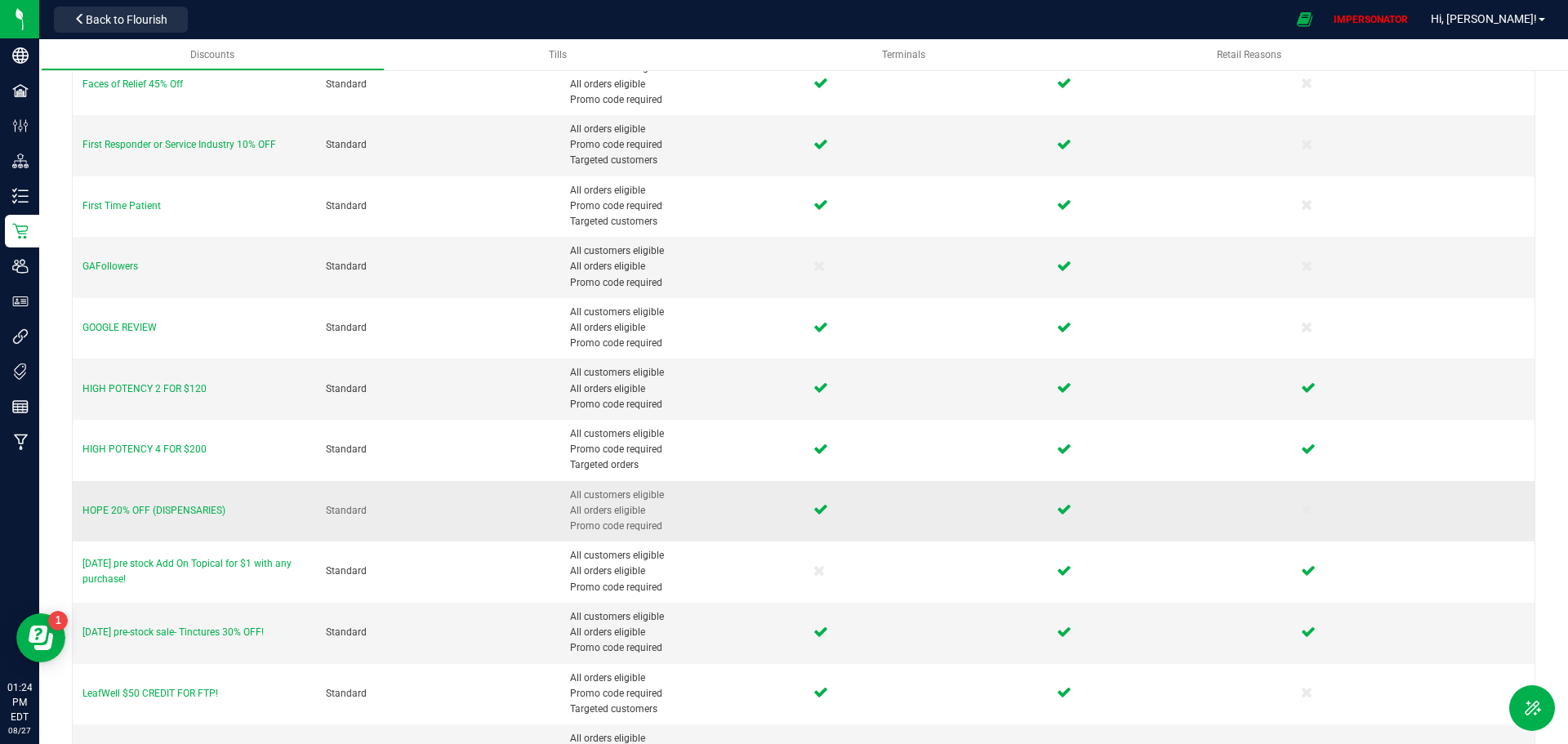
scroll to position [245, 0]
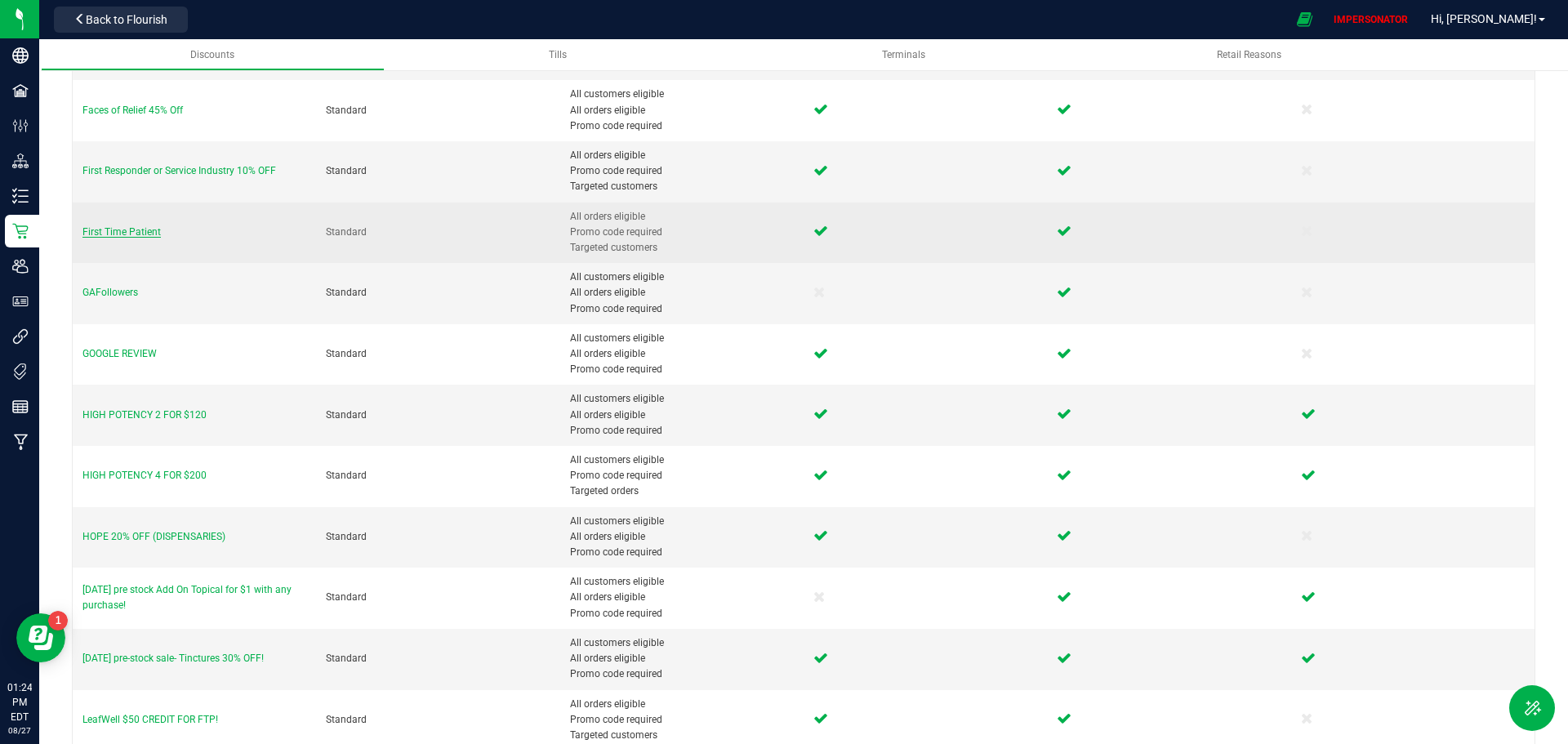
click at [141, 232] on span "First Time Patient" at bounding box center [121, 232] width 79 height 11
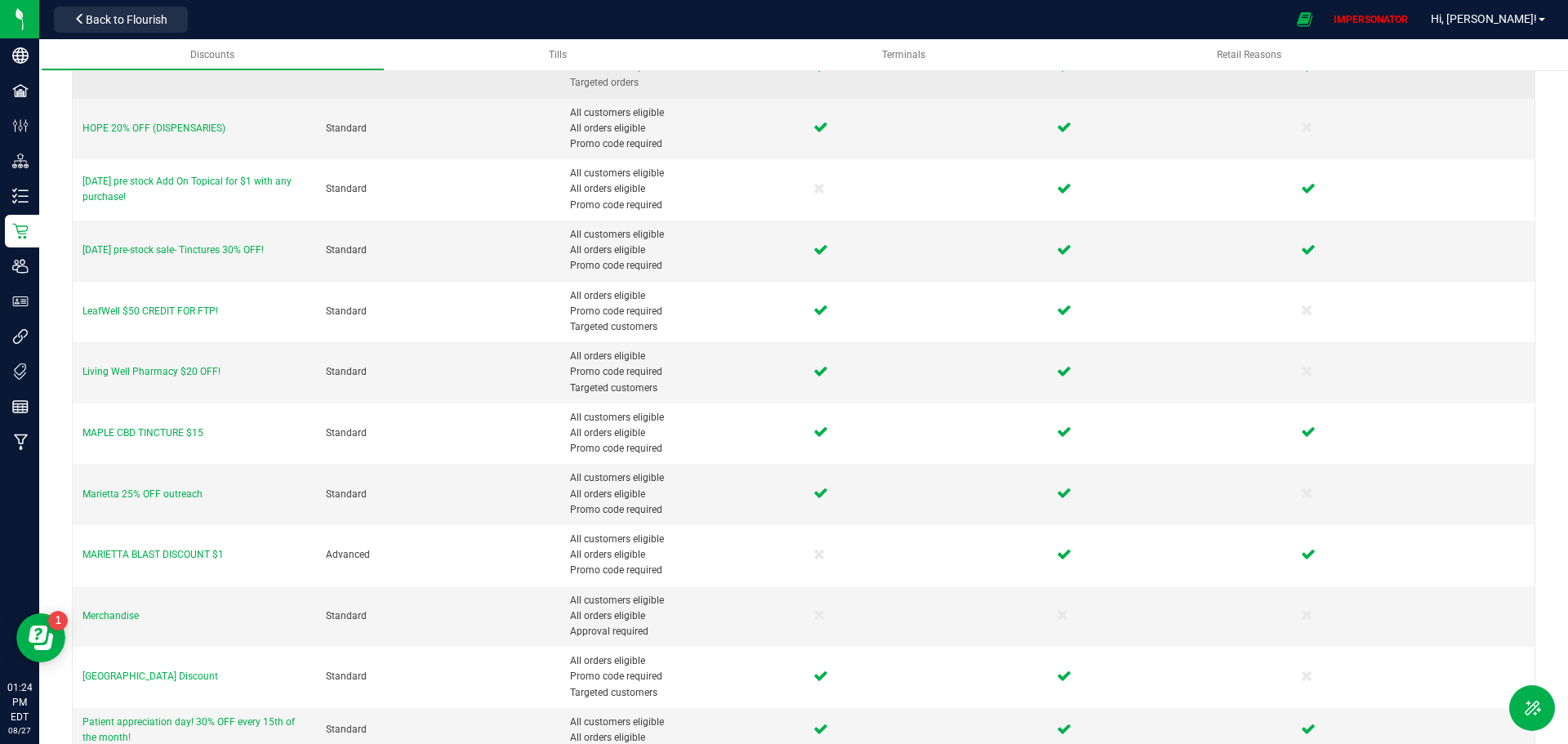
scroll to position [721, 0]
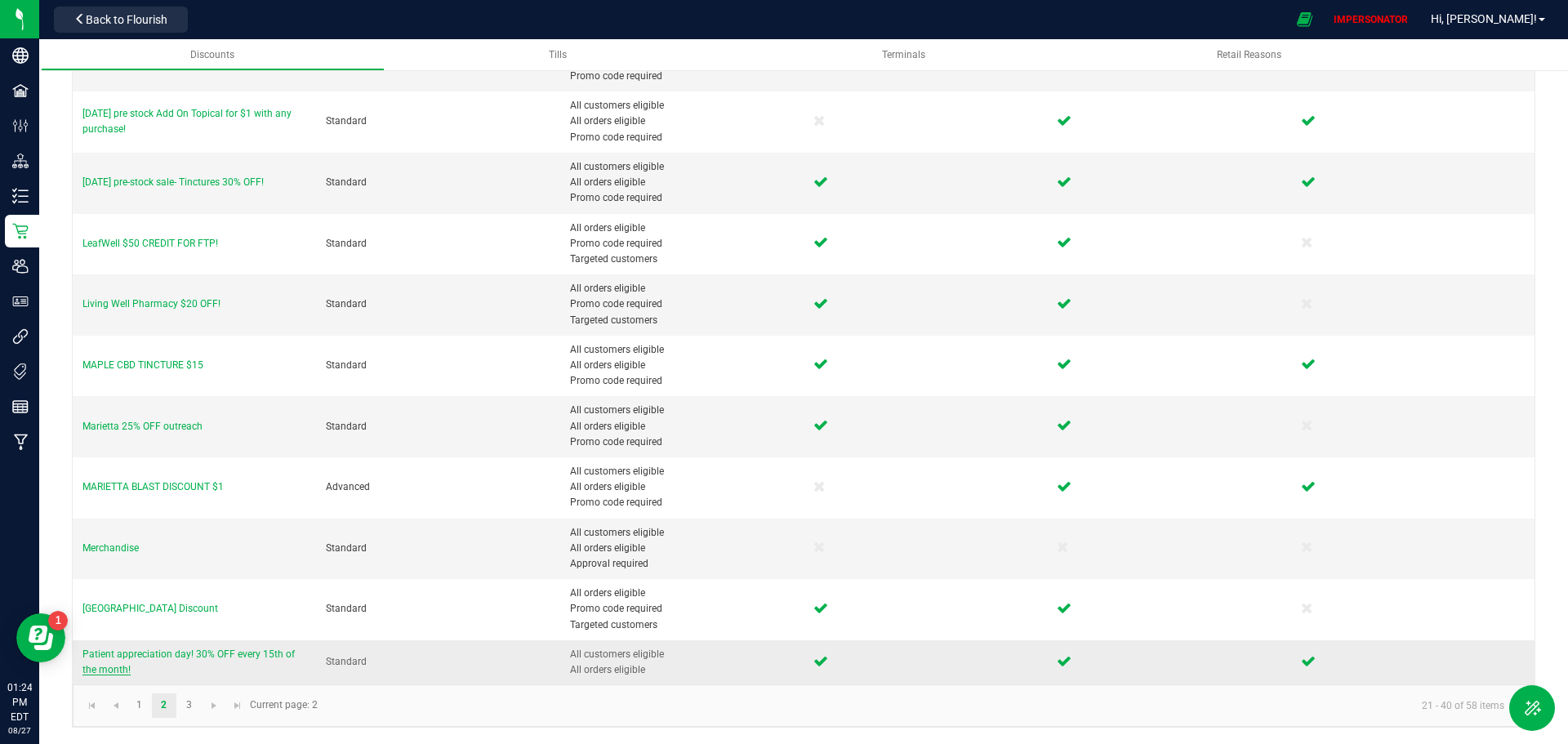
click at [149, 658] on span "Patient appreciation day! 30% OFF every 15th of the month!" at bounding box center [188, 661] width 213 height 27
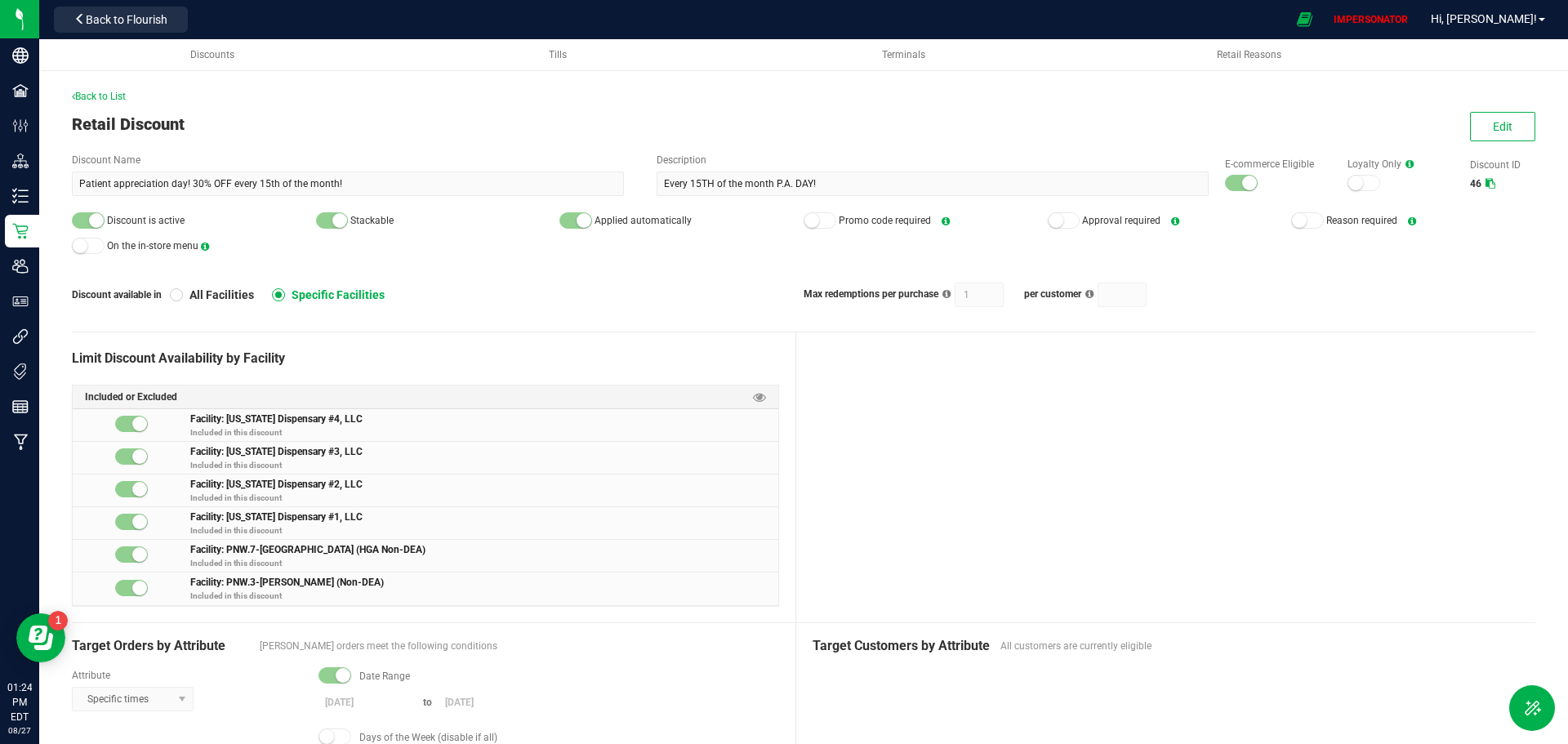
click at [541, 283] on div "Discount available in All Facilities Specific Facilities Max redemptions per pu…" at bounding box center [803, 295] width 1463 height 24
click at [334, 82] on div "Back to List Retail Discount Edit Discount Name Patient appreciation day! 30% O…" at bounding box center [803, 506] width 1529 height 932
click at [113, 98] on span "Back to List" at bounding box center [99, 96] width 54 height 11
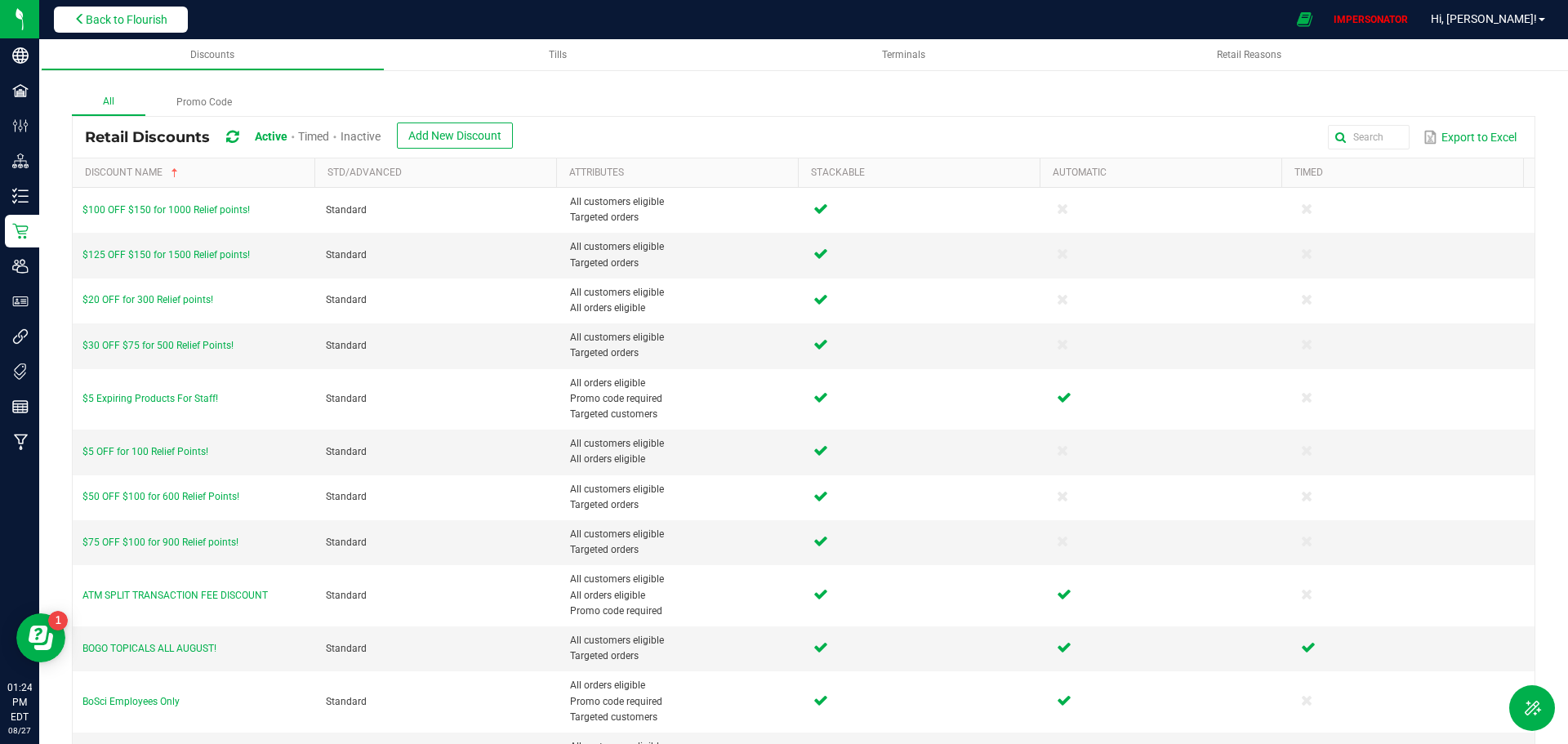
click at [156, 23] on span "Back to Flourish" at bounding box center [126, 19] width 81 height 13
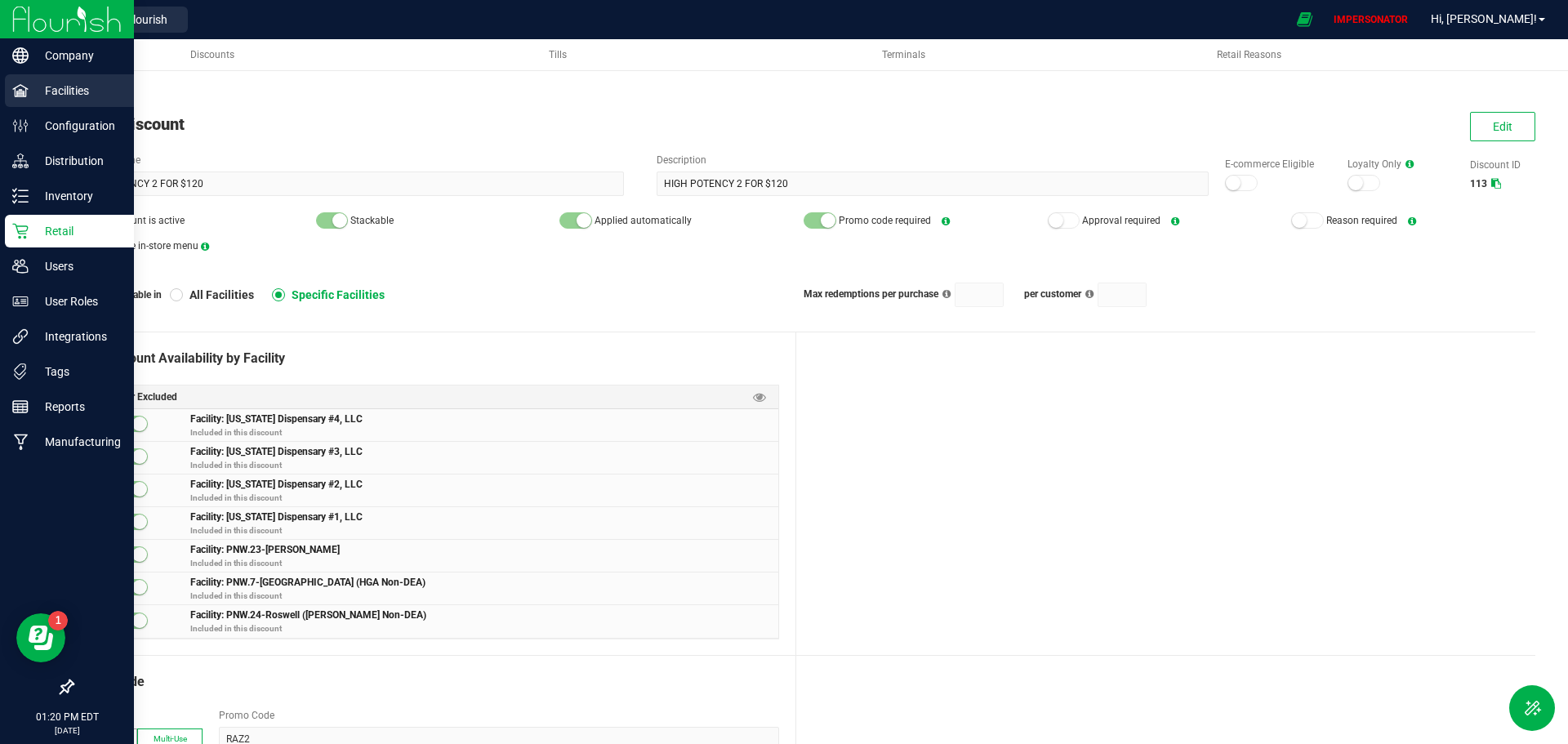
click at [35, 93] on p "Facilities" at bounding box center [77, 91] width 98 height 20
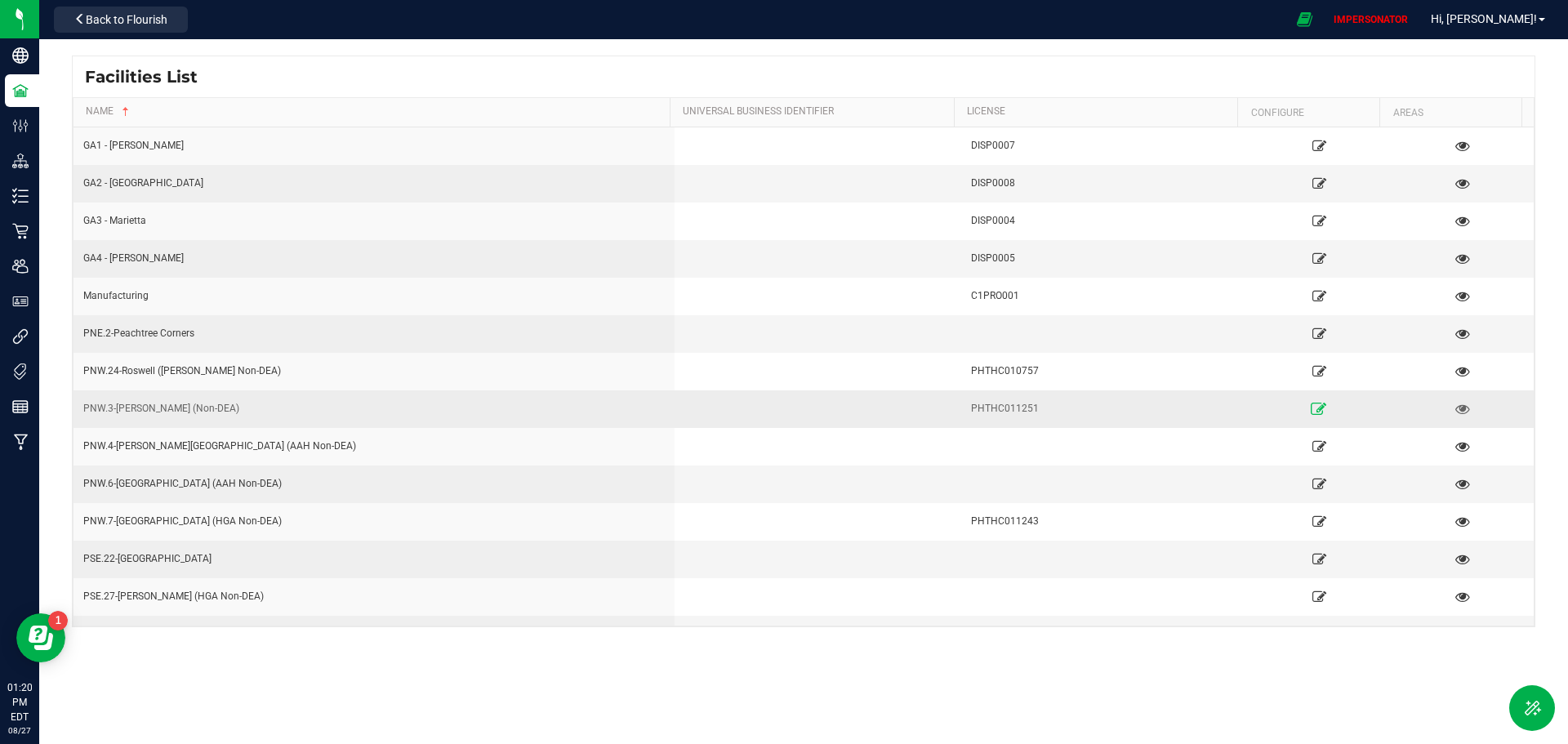
click at [1298, 408] on link at bounding box center [1319, 408] width 136 height 26
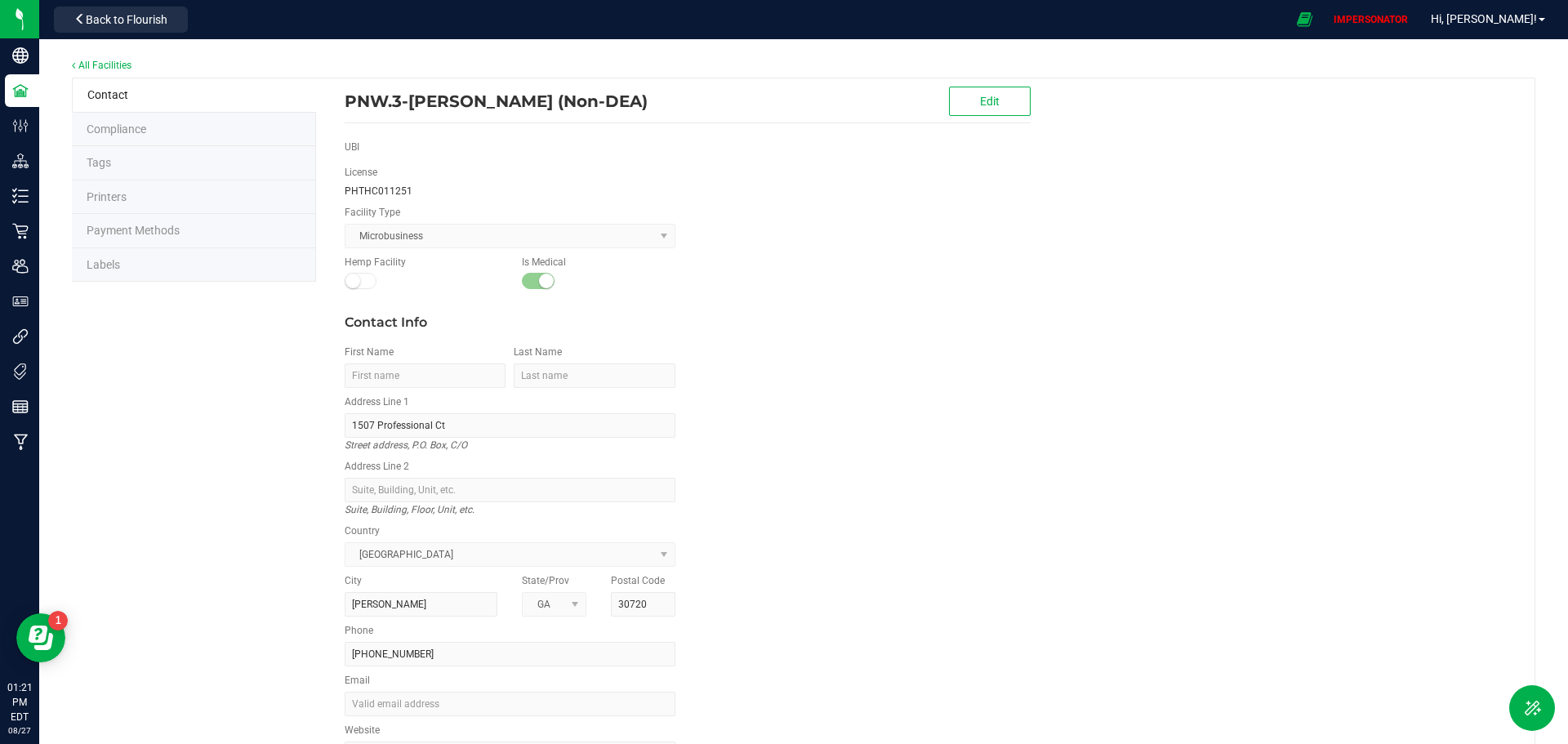
click at [130, 165] on li "Tags" at bounding box center [194, 163] width 245 height 35
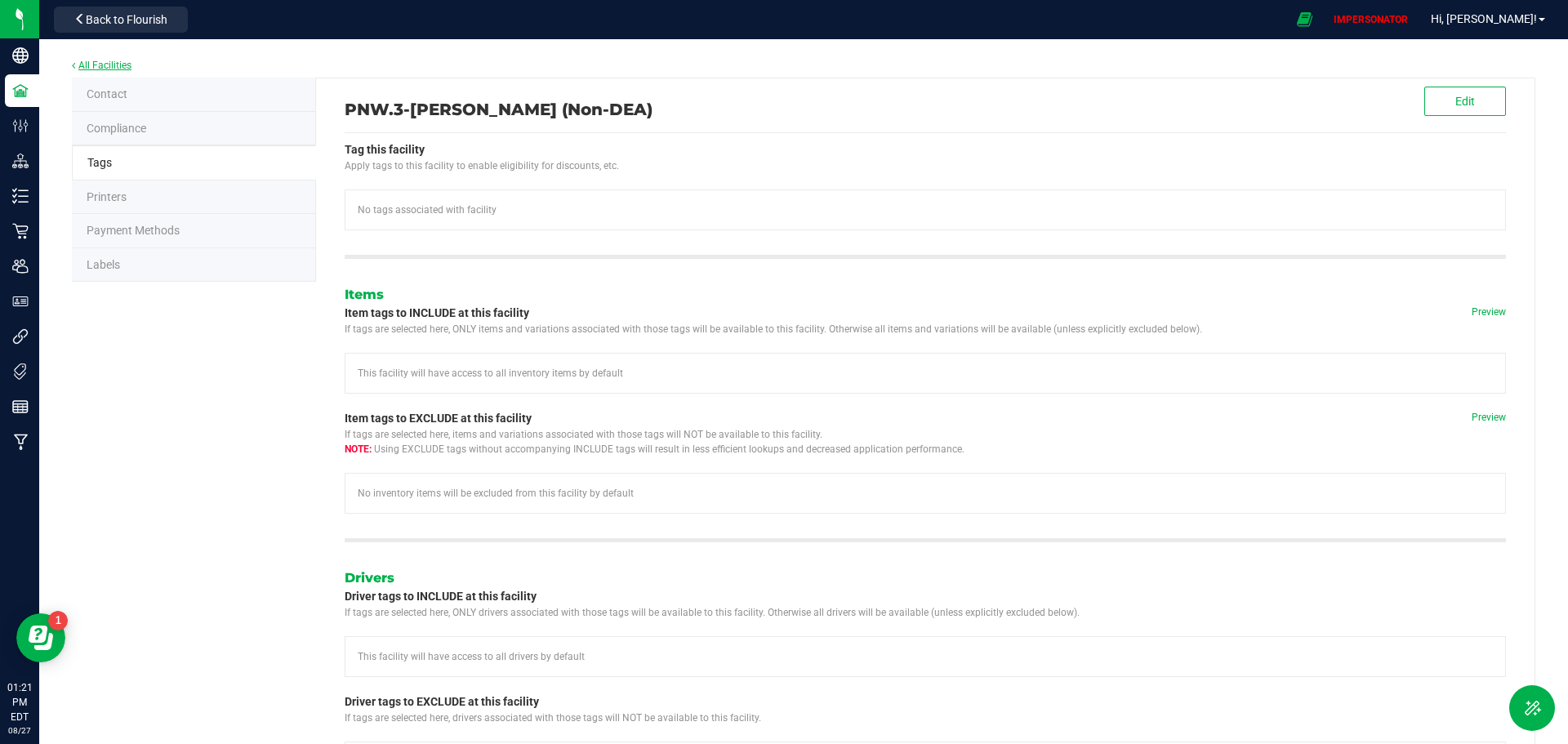
click at [106, 65] on link "All Facilities" at bounding box center [101, 65] width 60 height 11
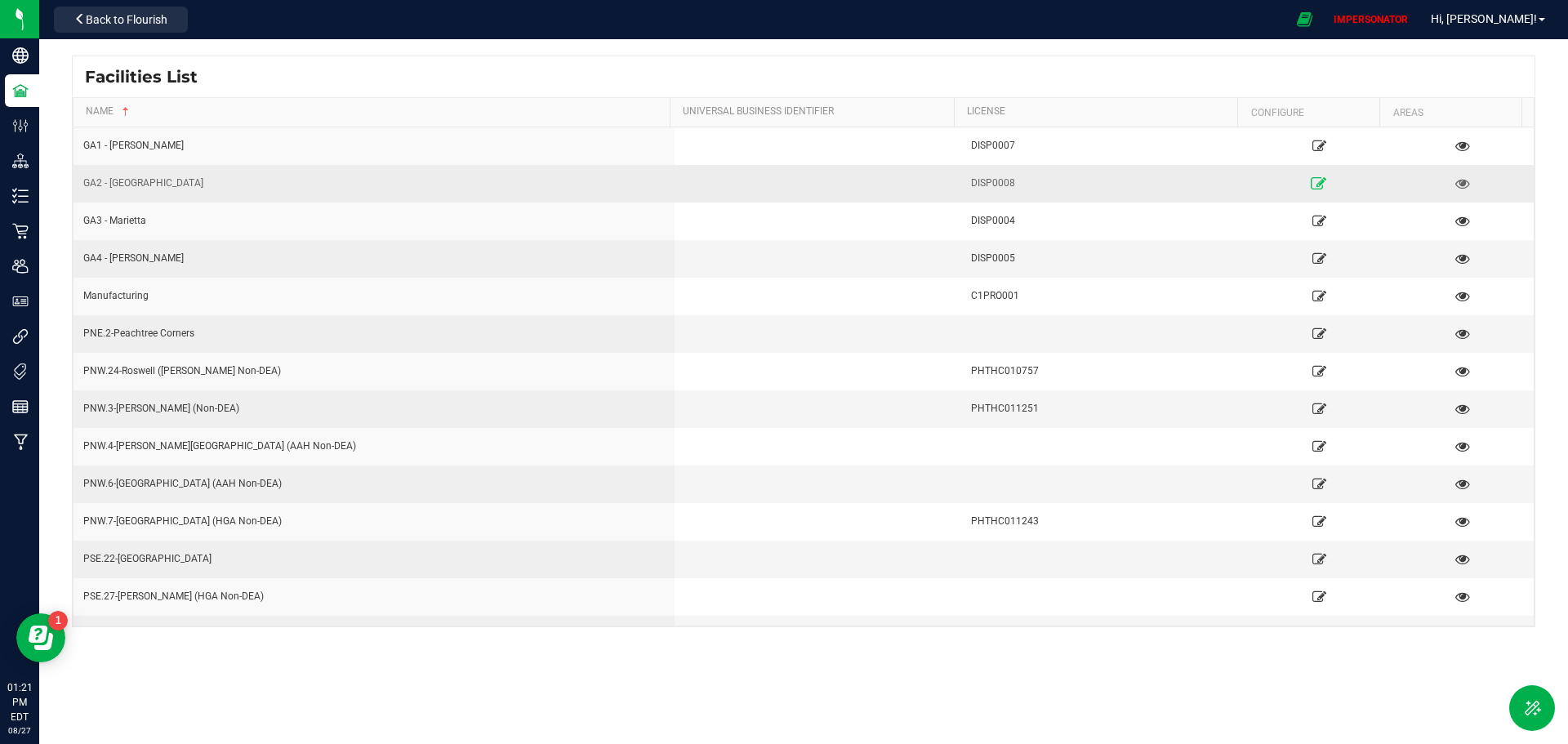
click at [1312, 183] on icon at bounding box center [1320, 182] width 16 height 11
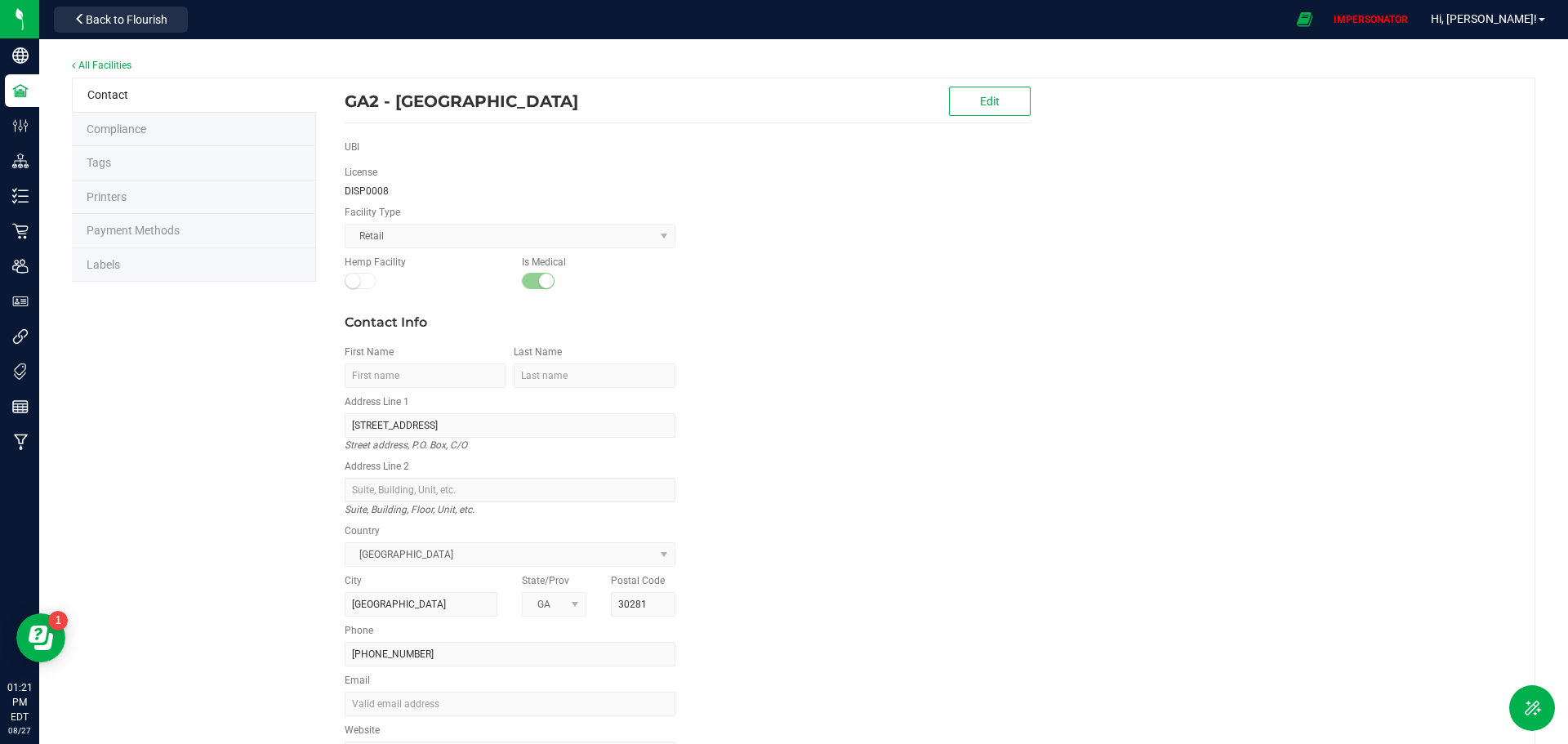
click at [96, 167] on span "Tags" at bounding box center [99, 162] width 24 height 13
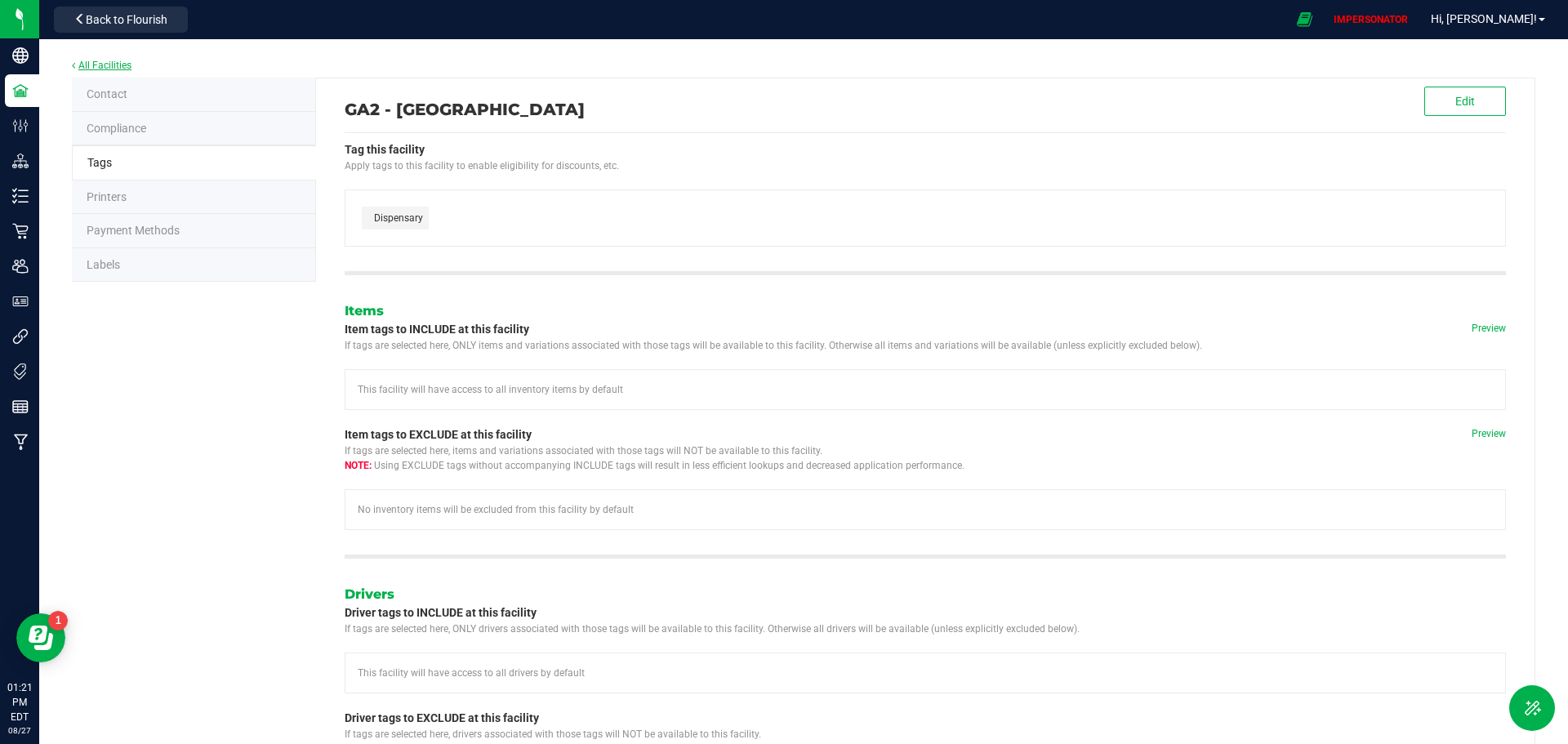
click at [95, 64] on link "All Facilities" at bounding box center [101, 65] width 60 height 11
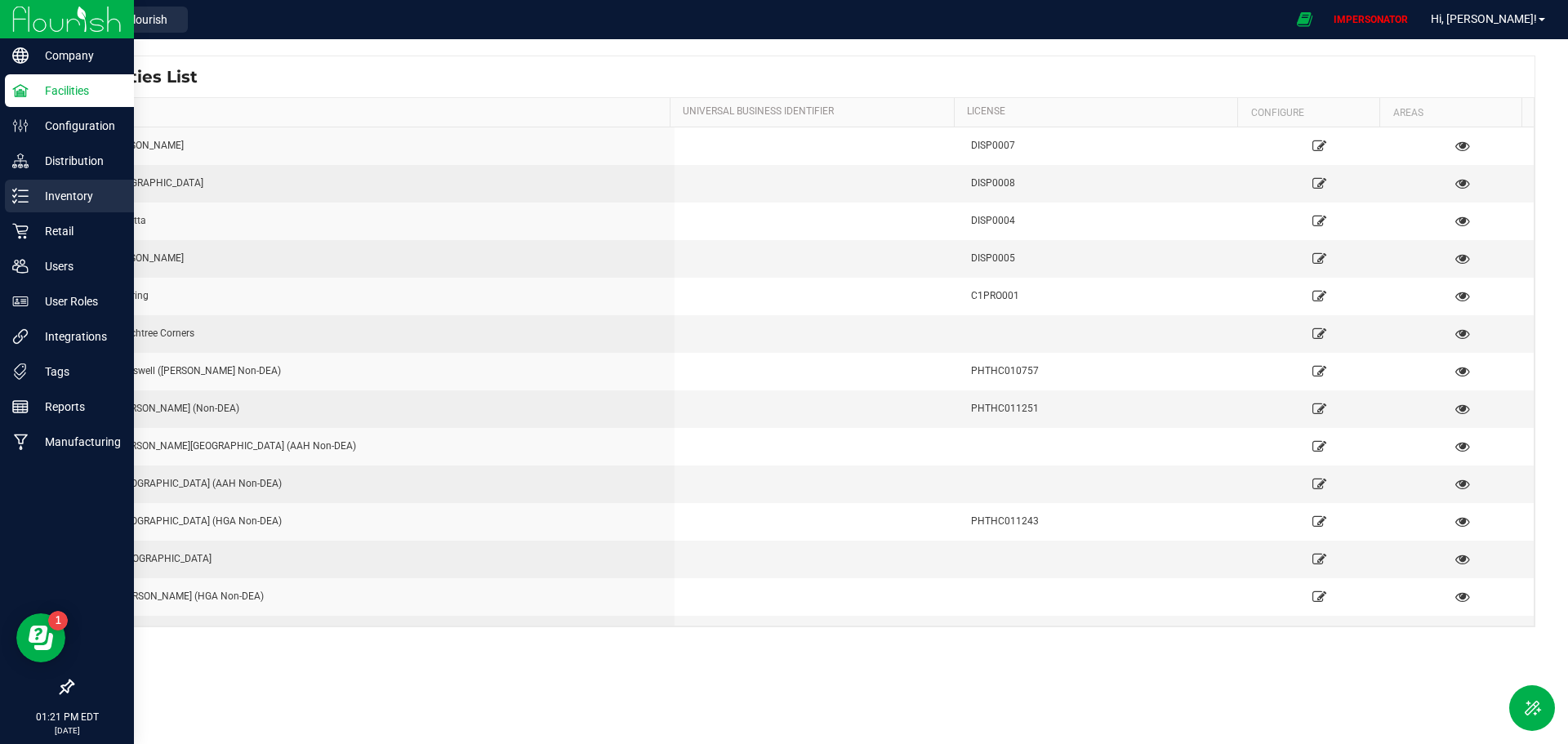
click at [62, 203] on p "Inventory" at bounding box center [77, 195] width 98 height 20
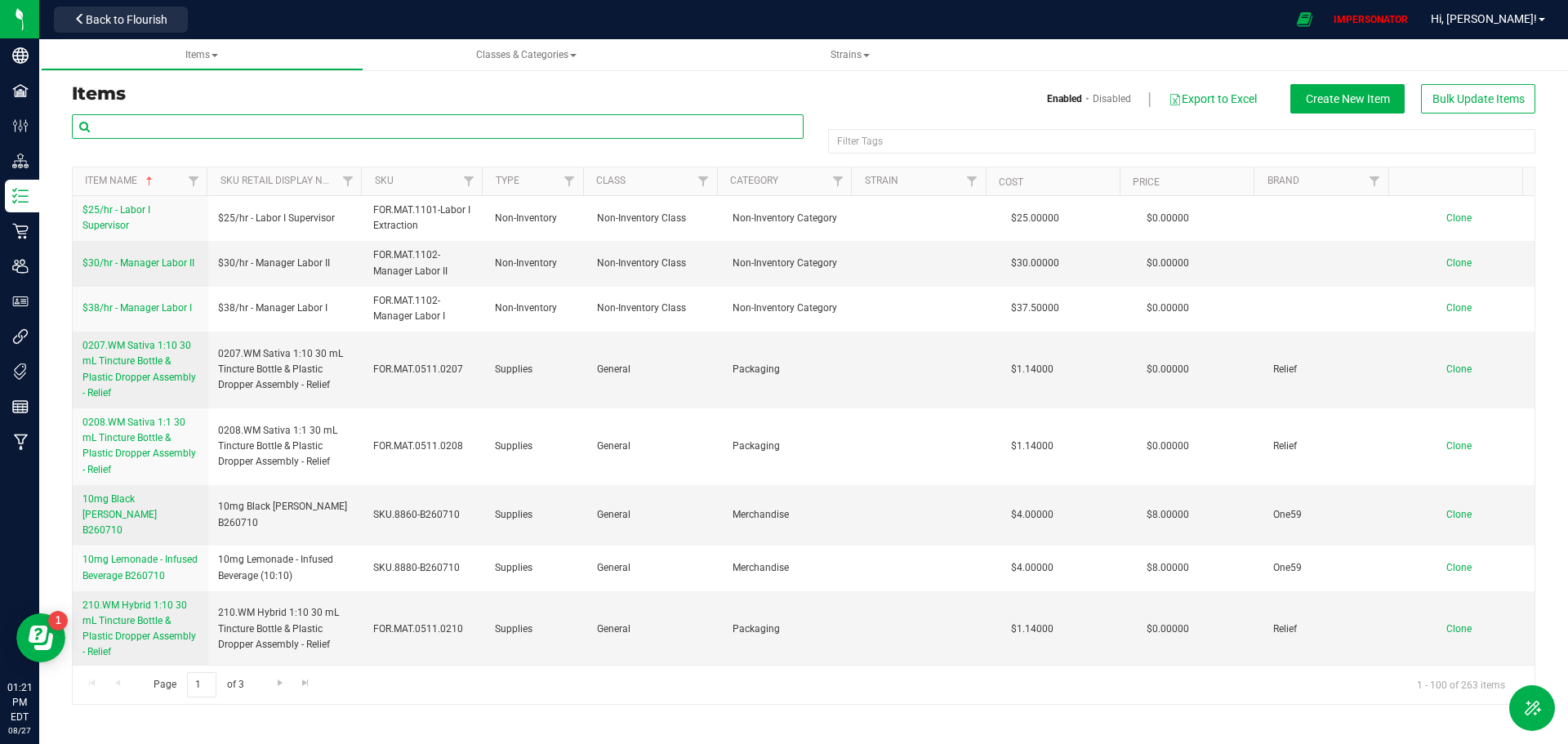
click at [203, 126] on input "text" at bounding box center [437, 126] width 732 height 24
paste input "Sugar free high"
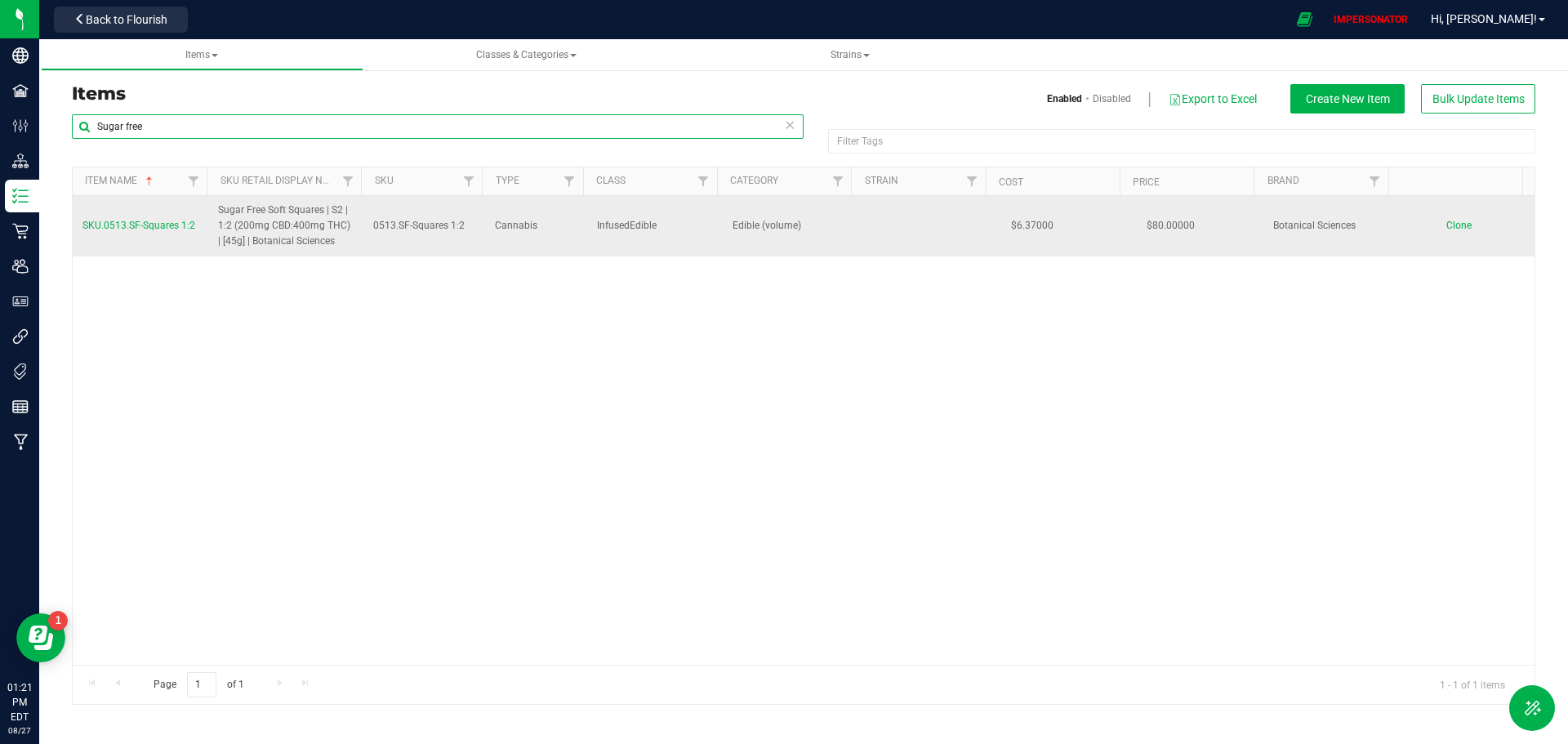
type input "Sugar free"
click at [164, 224] on span "SKU.0513.SF-Squares 1:2" at bounding box center [138, 225] width 112 height 11
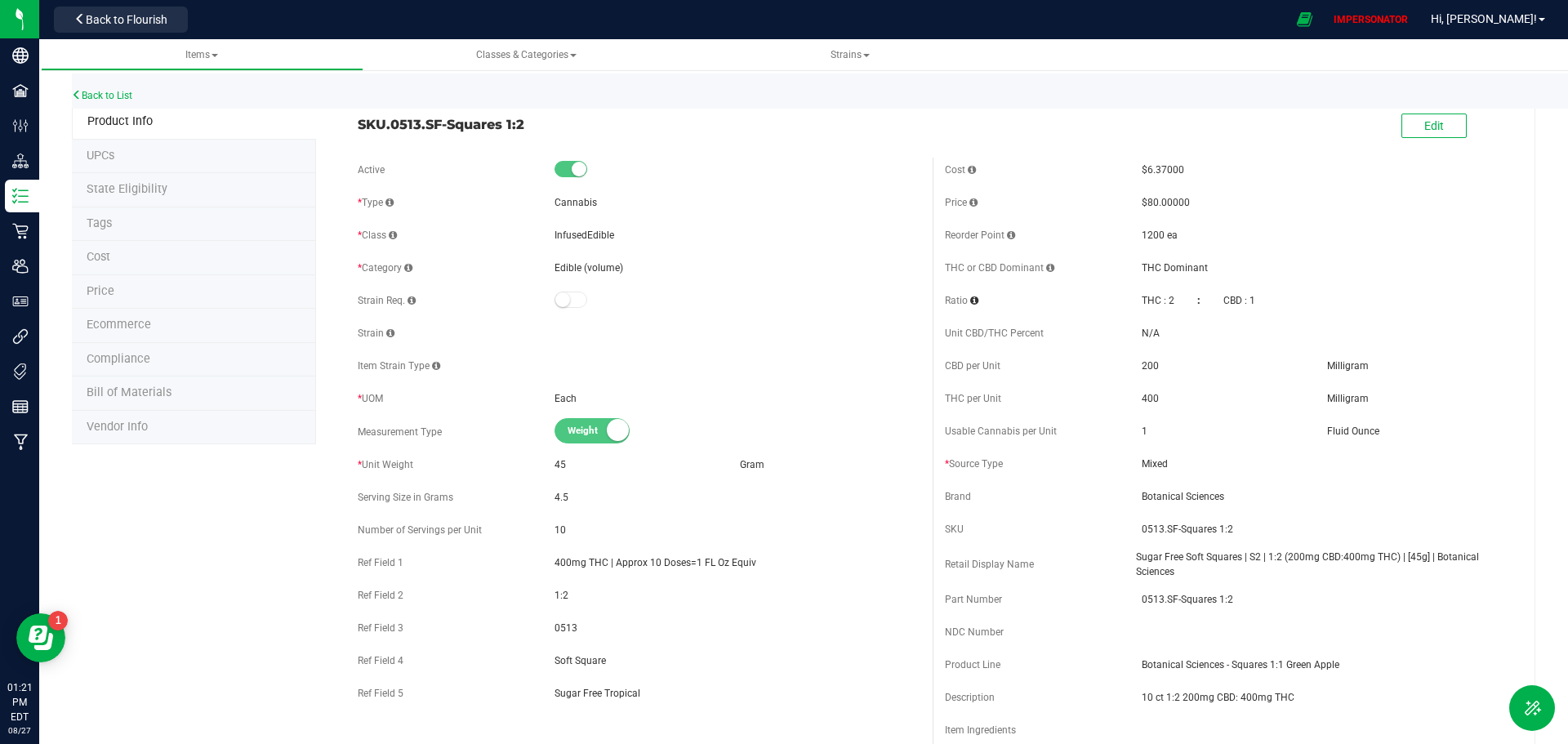
click at [124, 229] on li "Tags" at bounding box center [194, 225] width 245 height 35
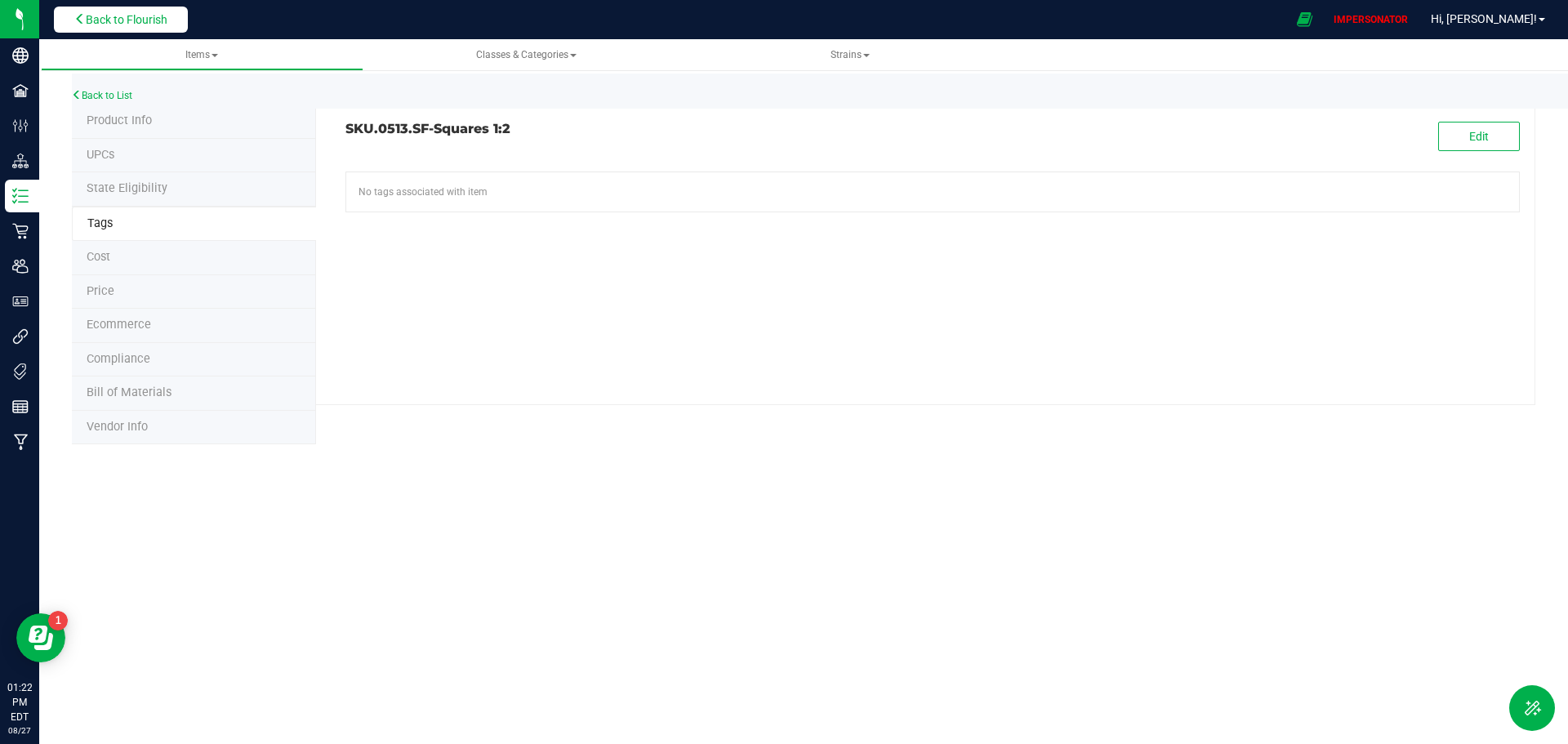
click at [113, 19] on span "Back to Flourish" at bounding box center [126, 19] width 81 height 13
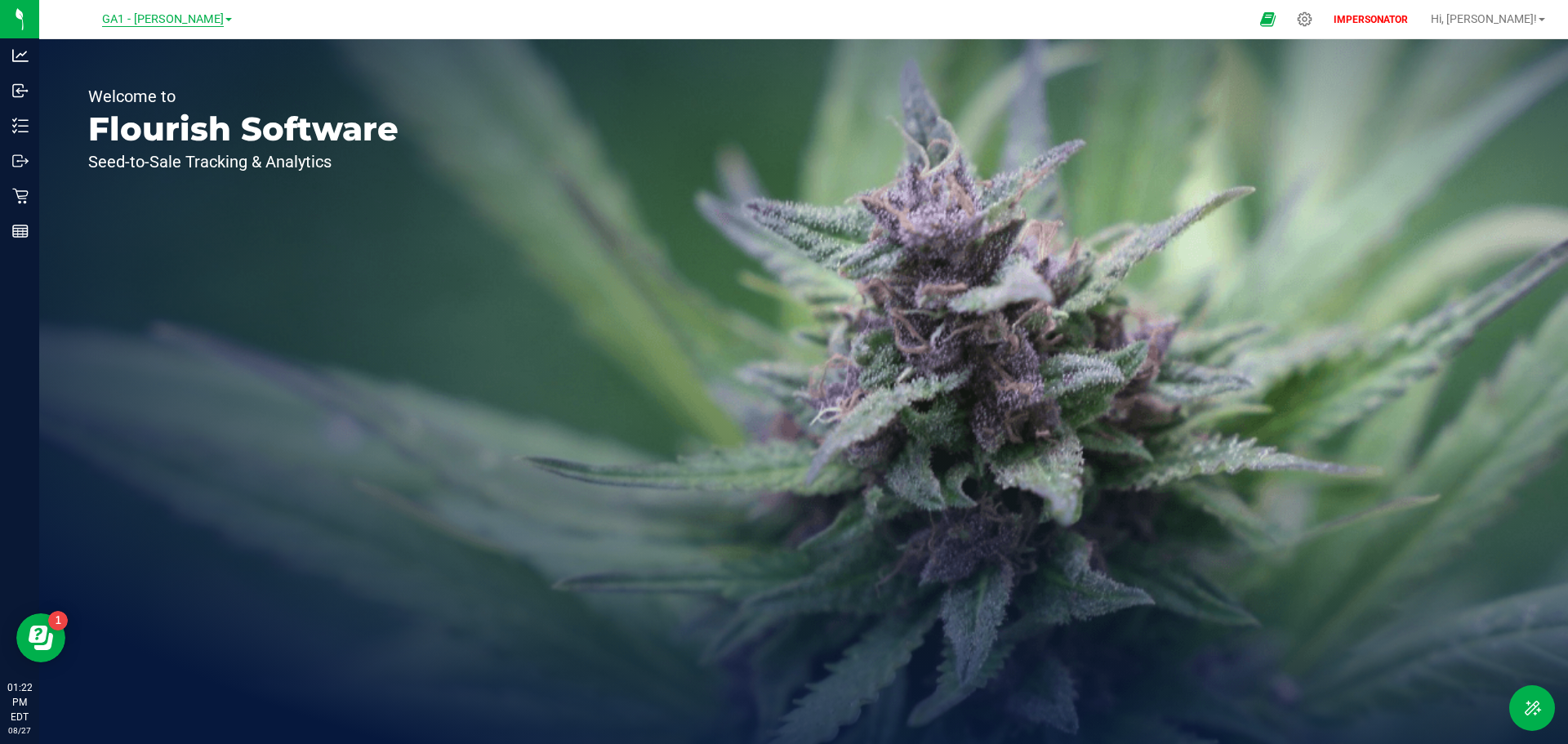
click at [155, 20] on span "GA1 - [PERSON_NAME]" at bounding box center [163, 19] width 122 height 15
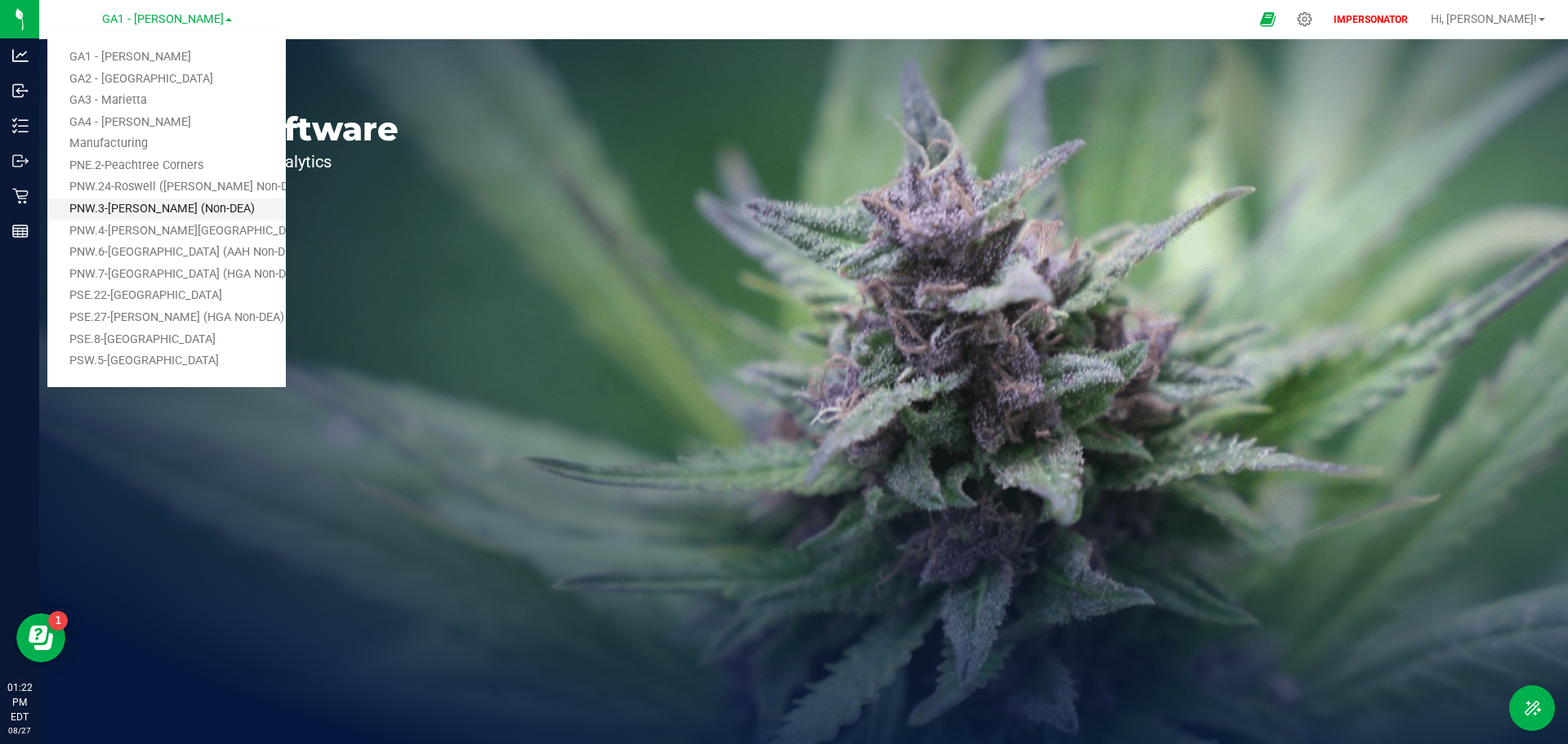
click at [117, 207] on link "PNW.3-[PERSON_NAME] (Non-DEA)" at bounding box center [167, 210] width 239 height 22
